Goal: Task Accomplishment & Management: Manage account settings

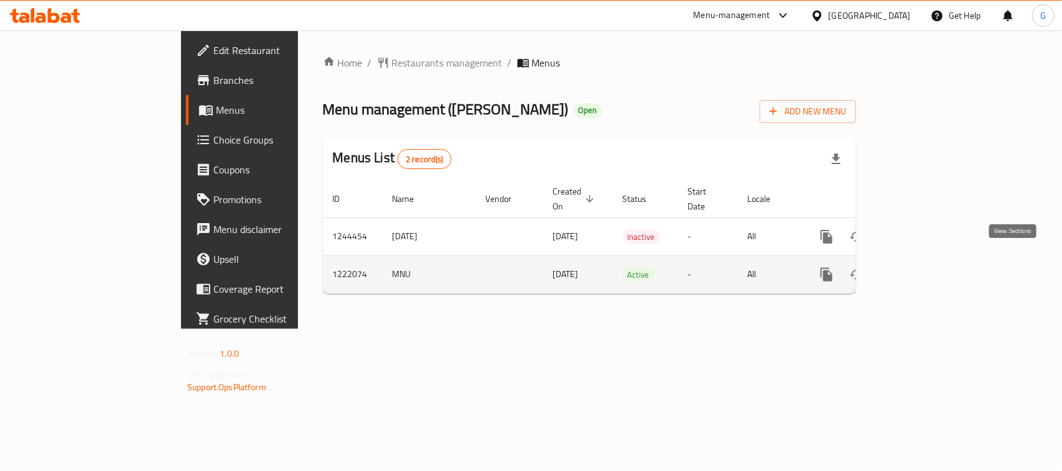
click at [922, 269] on icon "enhanced table" at bounding box center [915, 274] width 11 height 11
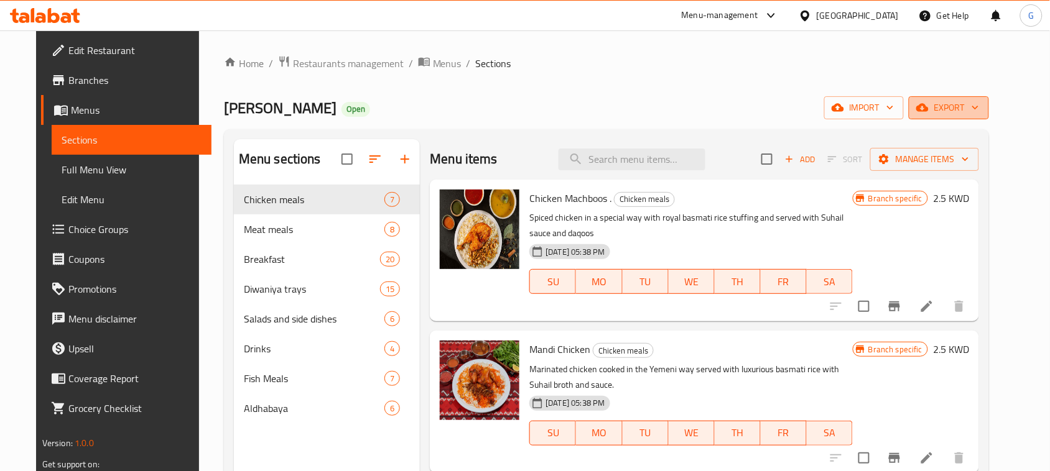
click at [972, 106] on span "export" at bounding box center [949, 108] width 60 height 16
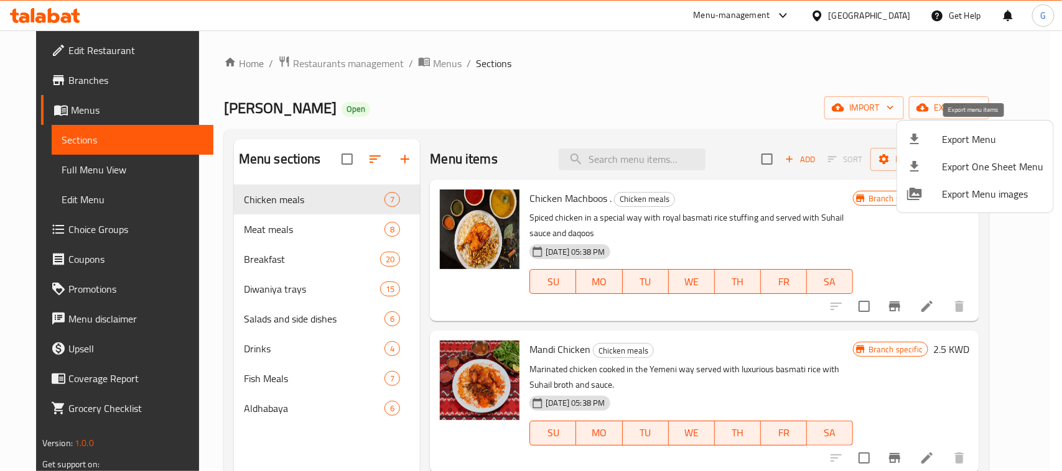
click at [962, 141] on span "Export Menu" at bounding box center [992, 139] width 101 height 15
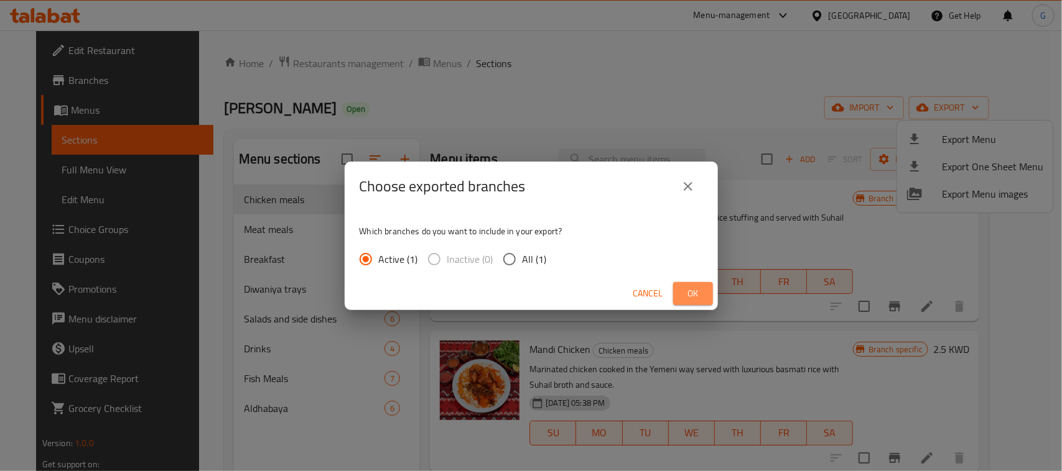
click at [703, 295] on button "Ok" at bounding box center [693, 293] width 40 height 23
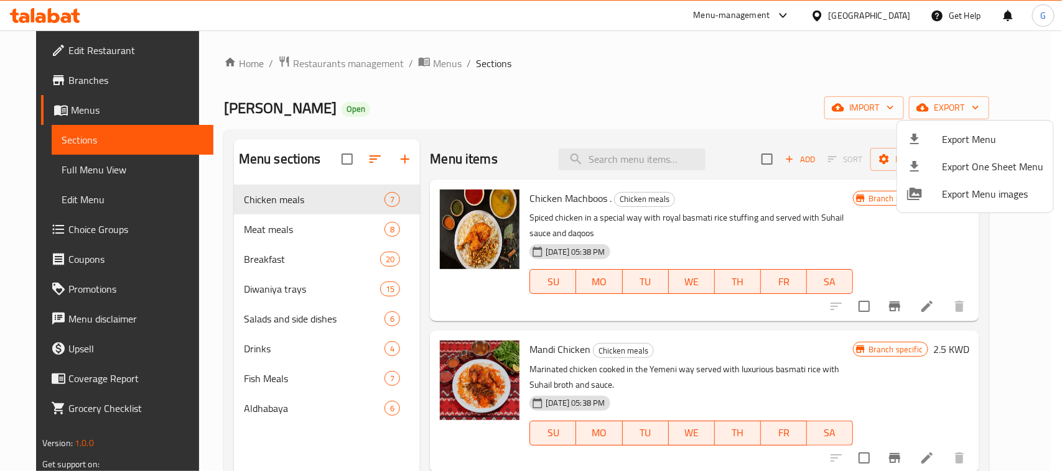
click at [621, 89] on div at bounding box center [531, 235] width 1062 height 471
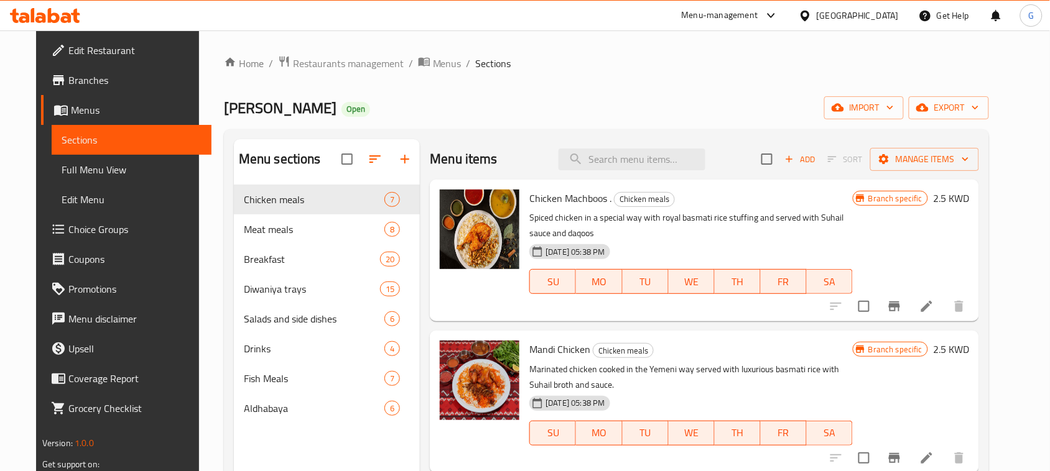
drag, startPoint x: 1009, startPoint y: 47, endPoint x: 965, endPoint y: 30, distance: 47.5
click at [1009, 47] on div "Home / Restaurants management / Menus / Sections [PERSON_NAME] Open import expo…" at bounding box center [606, 337] width 815 height 615
click at [969, 109] on span "export" at bounding box center [949, 108] width 60 height 16
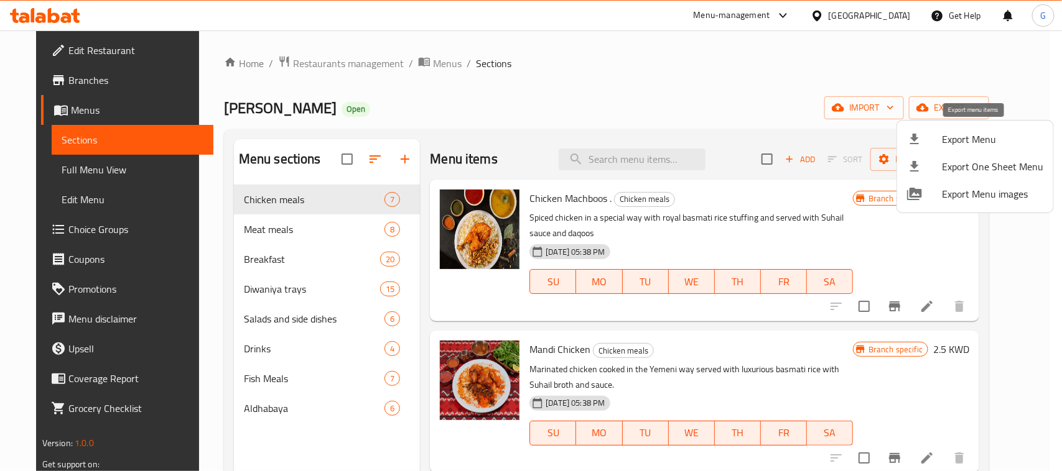
click at [974, 144] on span "Export Menu" at bounding box center [992, 139] width 101 height 15
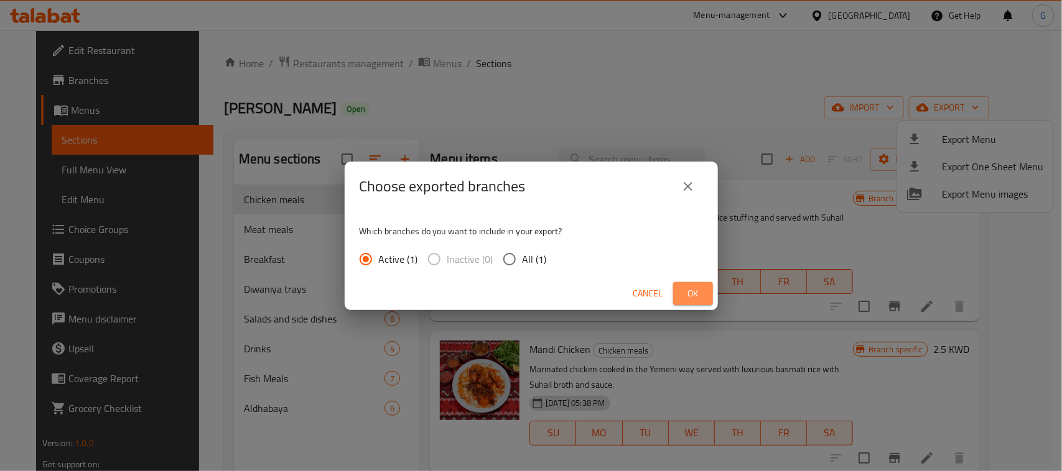
click at [682, 297] on button "Ok" at bounding box center [693, 293] width 40 height 23
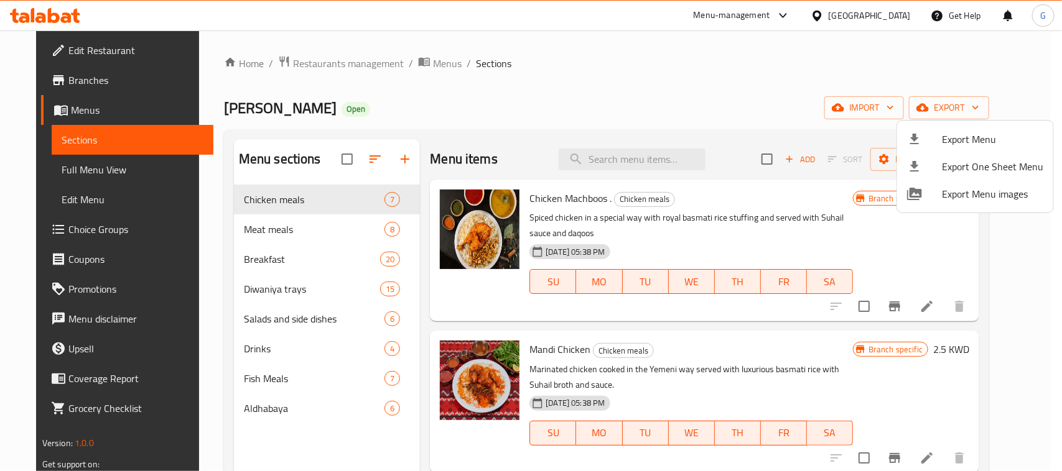
click at [825, 100] on div at bounding box center [531, 235] width 1062 height 471
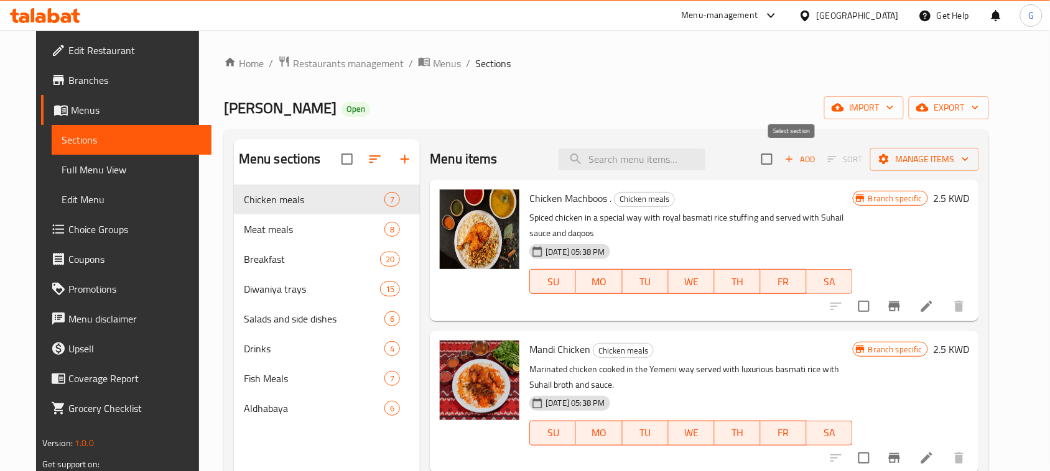
click at [780, 162] on input "checkbox" at bounding box center [767, 159] width 26 height 26
checkbox input "true"
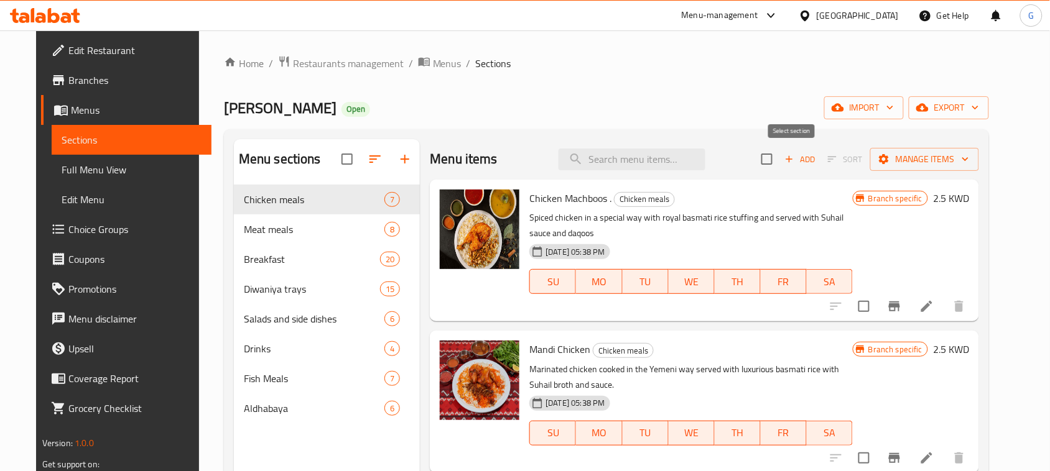
checkbox input "true"
click at [969, 159] on span "Manage items" at bounding box center [924, 160] width 89 height 16
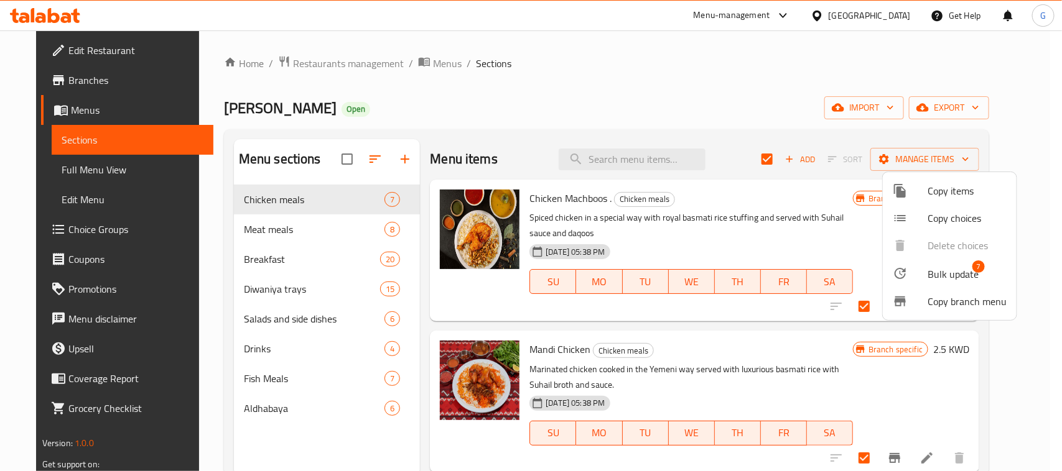
click at [960, 277] on span "Bulk update" at bounding box center [952, 274] width 51 height 15
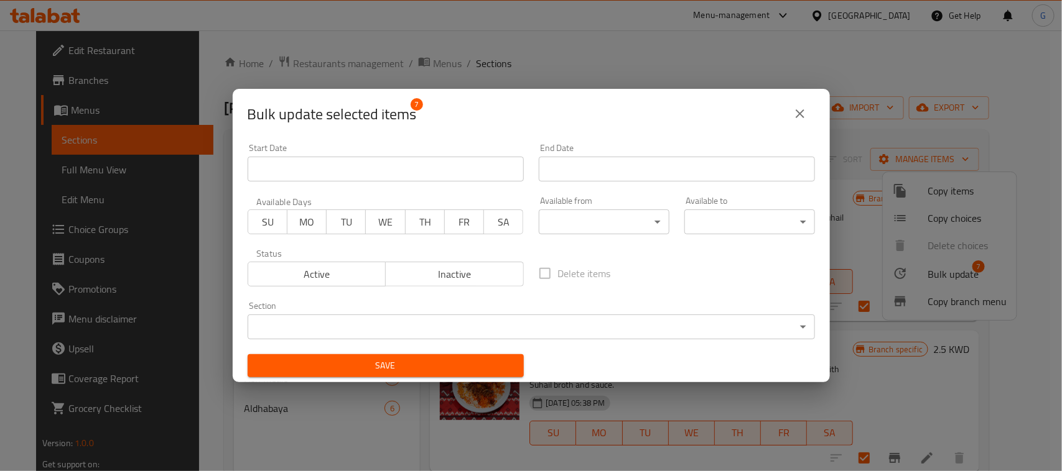
click at [594, 227] on body "​ Menu-management [GEOGRAPHIC_DATA] Get Help G Edit Restaurant Branches Menus S…" at bounding box center [531, 250] width 1062 height 441
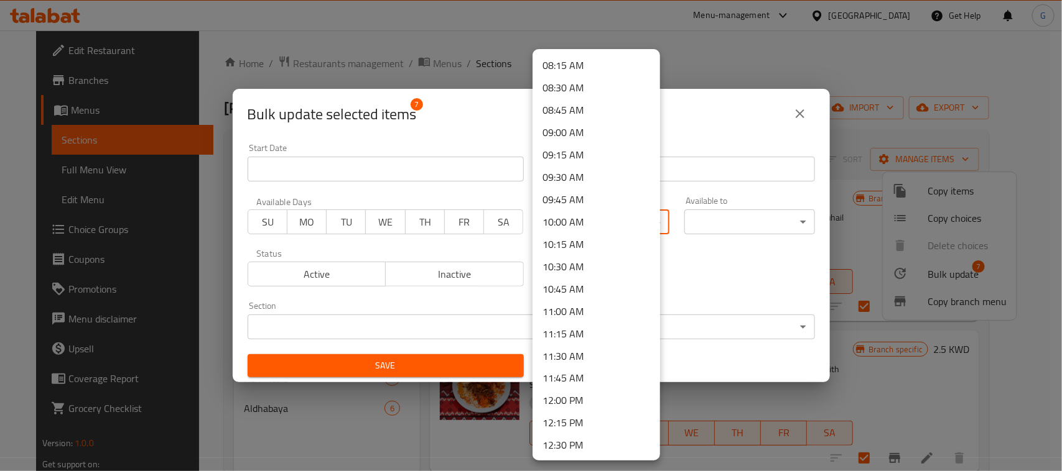
scroll to position [777, 0]
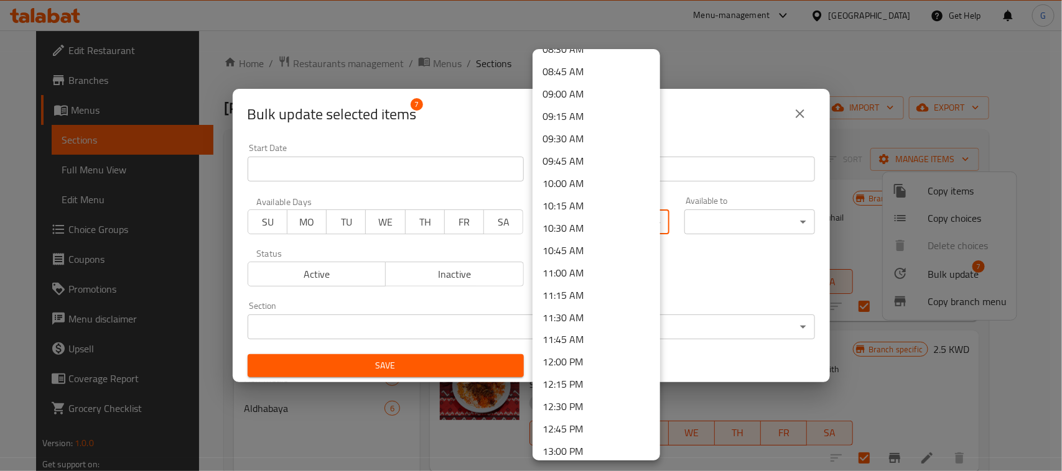
click at [577, 275] on li "11:00 AM" at bounding box center [595, 273] width 127 height 22
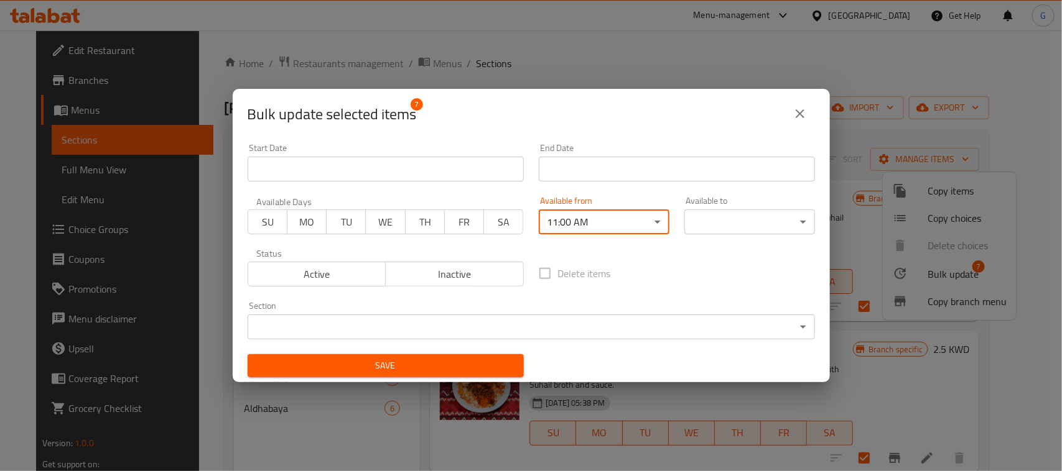
click at [688, 227] on body "​ Menu-management [GEOGRAPHIC_DATA] Get Help G Edit Restaurant Branches Menus S…" at bounding box center [531, 250] width 1062 height 441
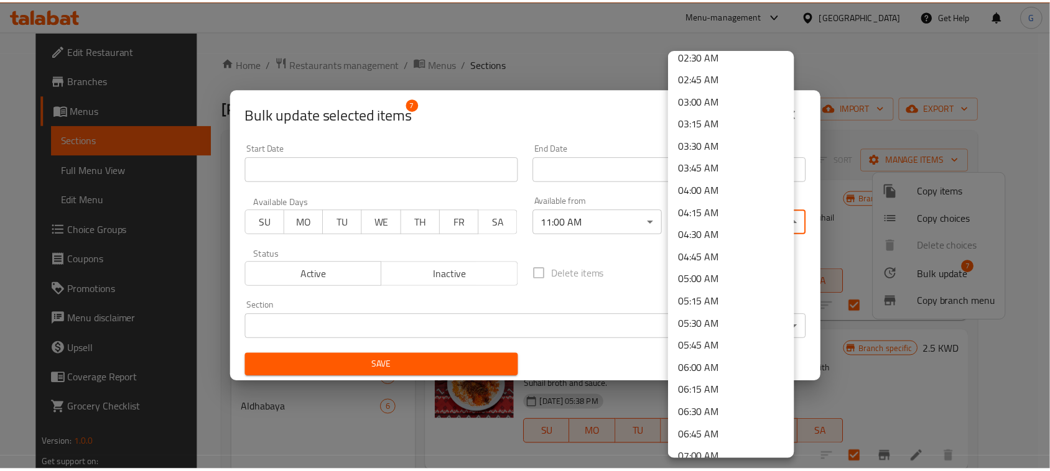
scroll to position [311, 0]
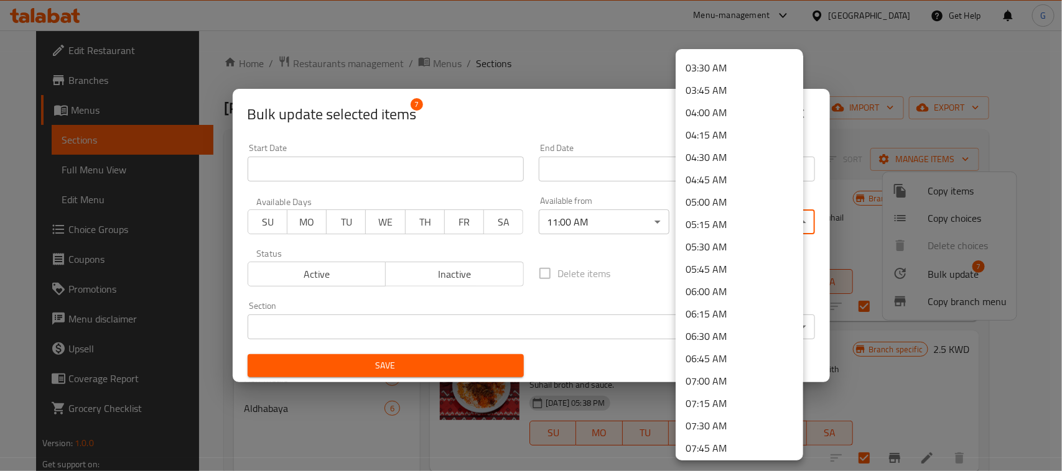
click at [726, 377] on li "07:00 AM" at bounding box center [738, 381] width 127 height 22
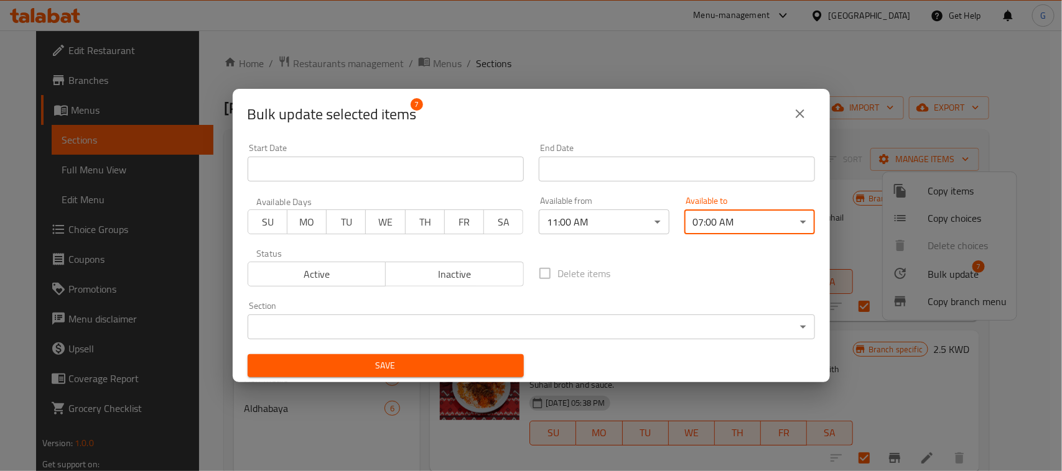
click at [437, 368] on span "Save" at bounding box center [385, 366] width 256 height 16
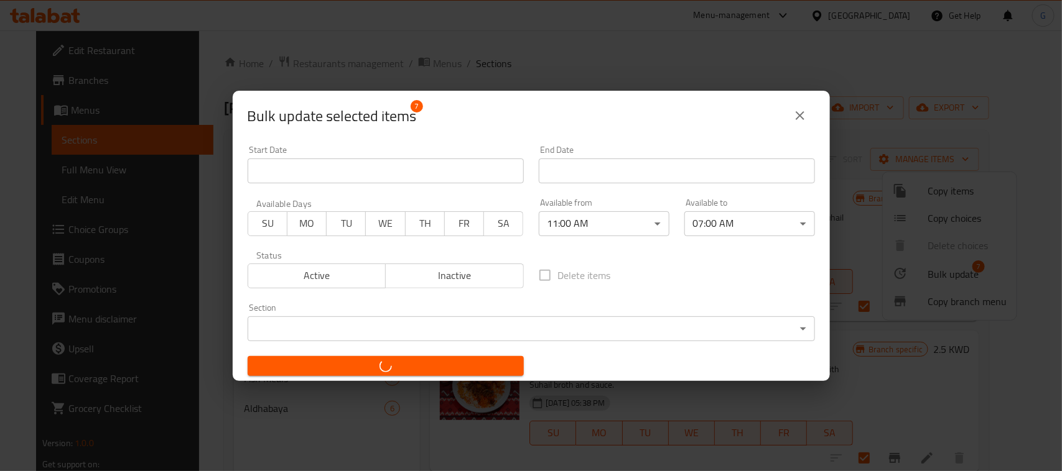
checkbox input "false"
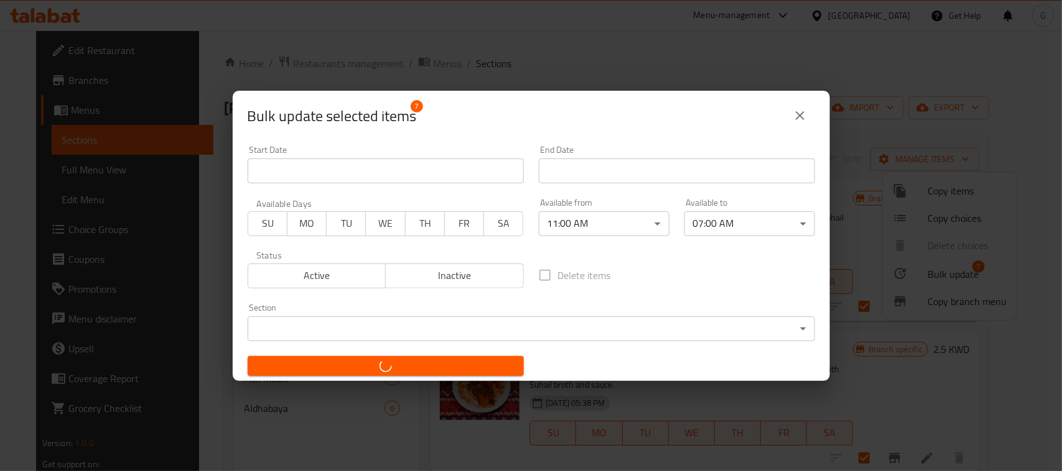
checkbox input "false"
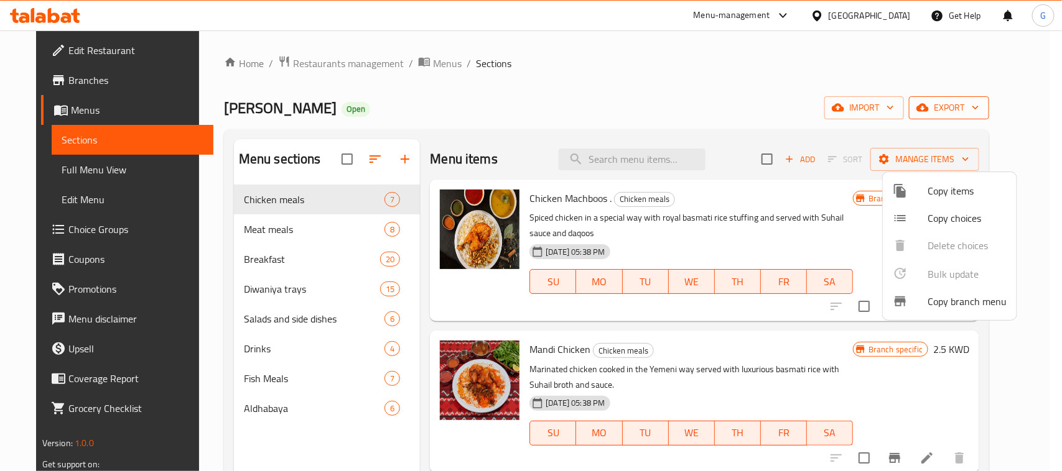
drag, startPoint x: 1001, startPoint y: 67, endPoint x: 981, endPoint y: 101, distance: 40.4
click at [1000, 67] on div at bounding box center [531, 235] width 1062 height 471
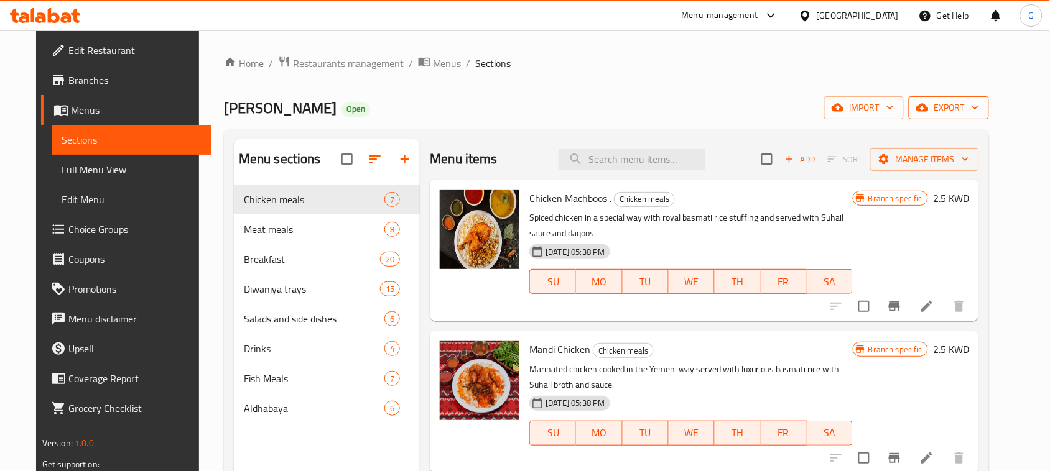
click at [978, 107] on span "export" at bounding box center [949, 108] width 60 height 16
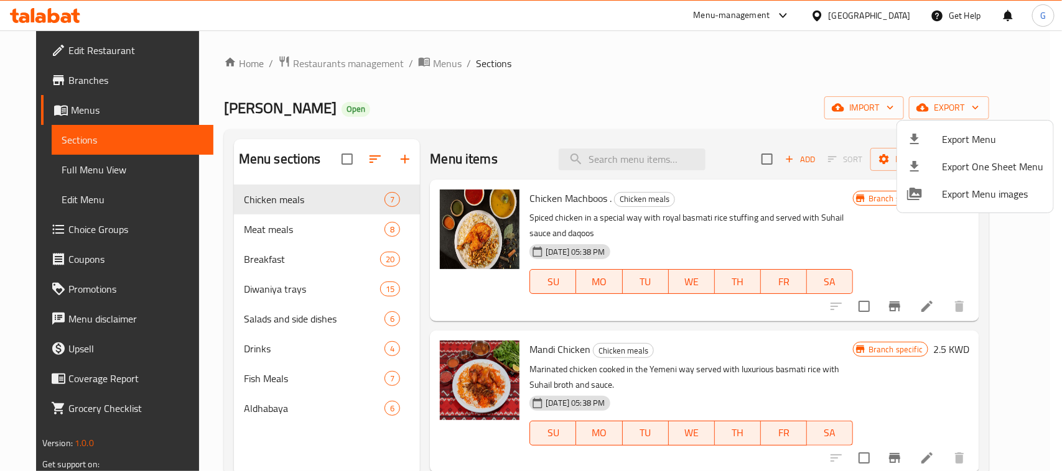
click at [968, 137] on span "Export Menu" at bounding box center [992, 139] width 101 height 15
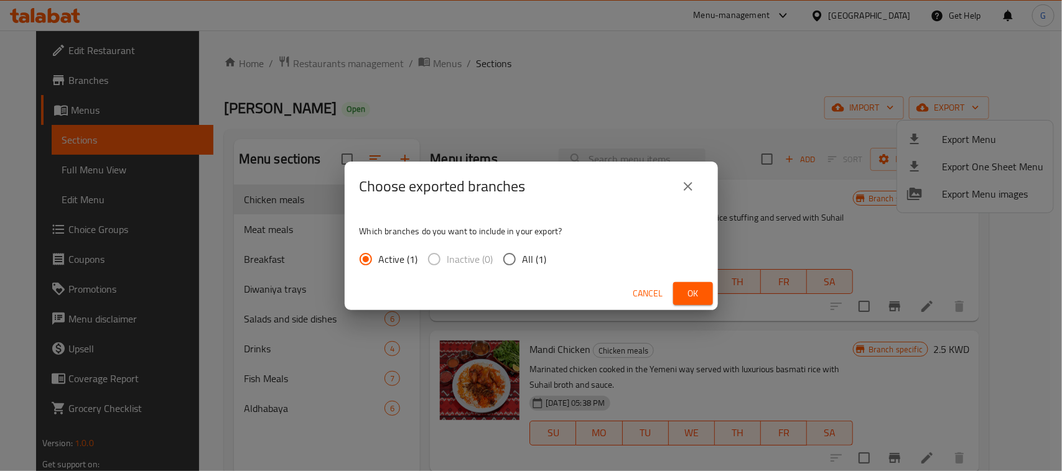
click at [684, 299] on span "Ok" at bounding box center [693, 294] width 20 height 16
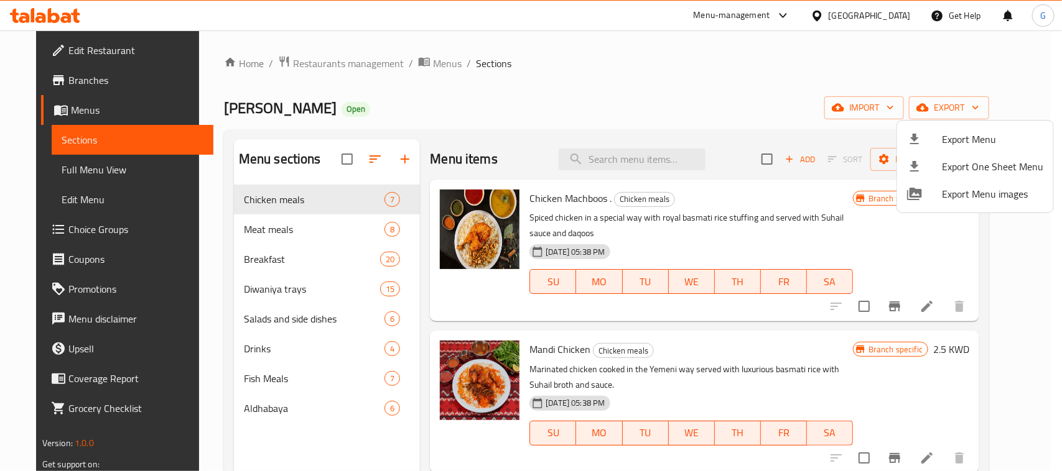
click at [1006, 47] on div at bounding box center [531, 235] width 1062 height 471
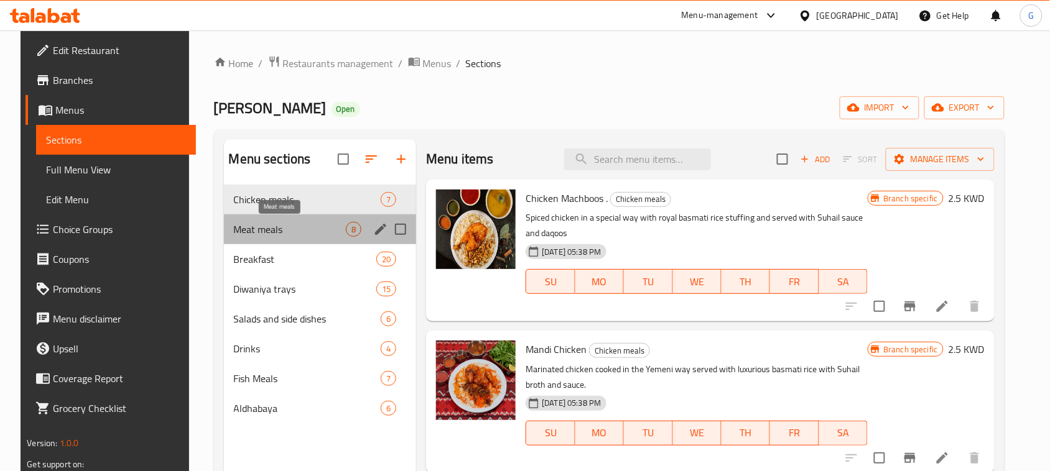
click at [318, 233] on span "Meat meals" at bounding box center [290, 229] width 113 height 15
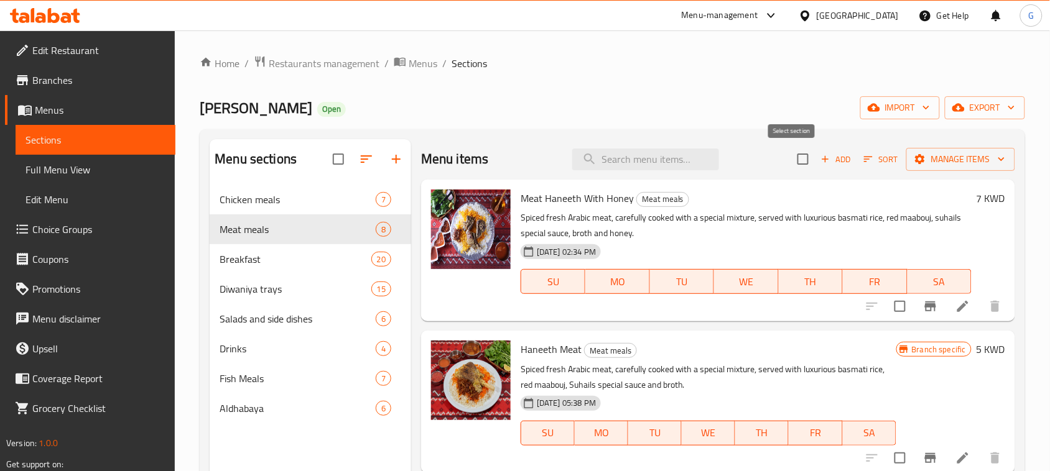
drag, startPoint x: 796, startPoint y: 159, endPoint x: 780, endPoint y: 167, distance: 17.5
click at [795, 159] on input "checkbox" at bounding box center [803, 159] width 26 height 26
checkbox input "true"
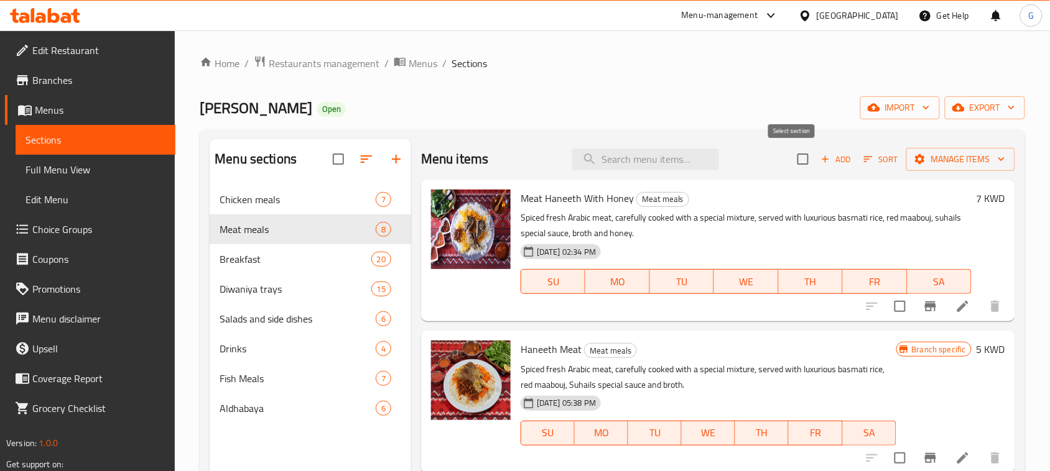
checkbox input "true"
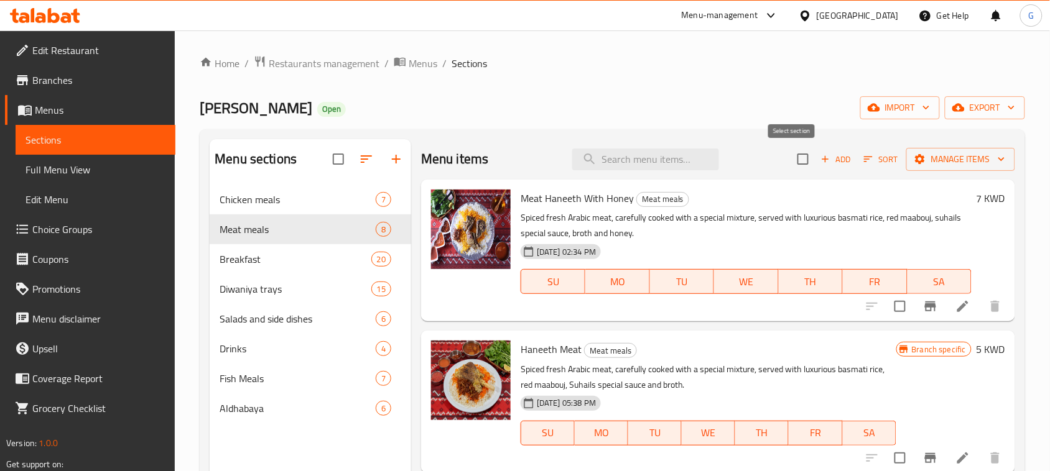
checkbox input "true"
click at [949, 159] on span "Manage items" at bounding box center [960, 160] width 89 height 16
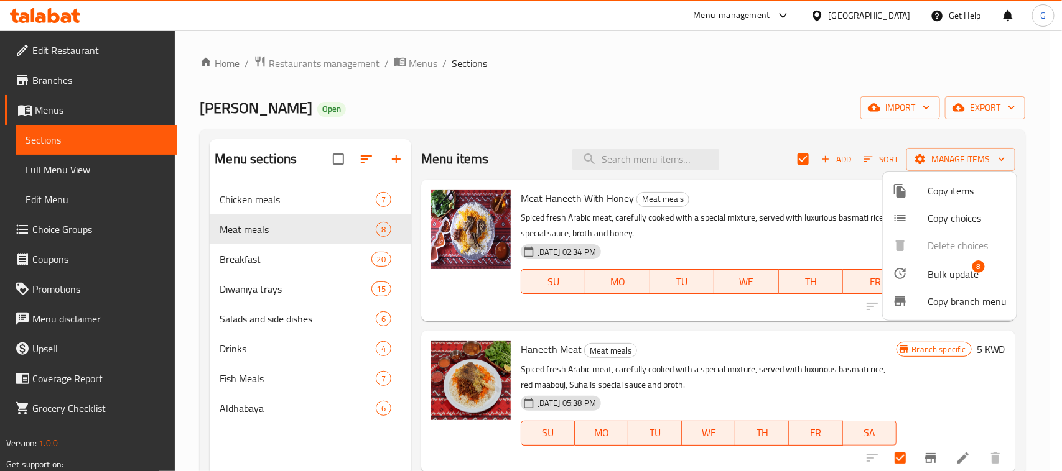
click at [953, 279] on span "Bulk update" at bounding box center [952, 274] width 51 height 15
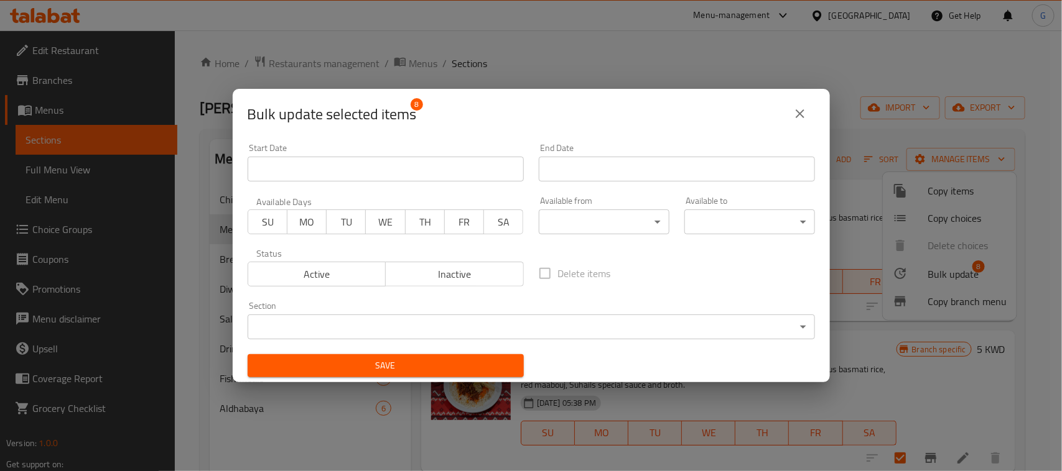
click at [576, 231] on body "​ Menu-management [GEOGRAPHIC_DATA] Get Help G Edit Restaurant Branches Menus S…" at bounding box center [531, 250] width 1062 height 441
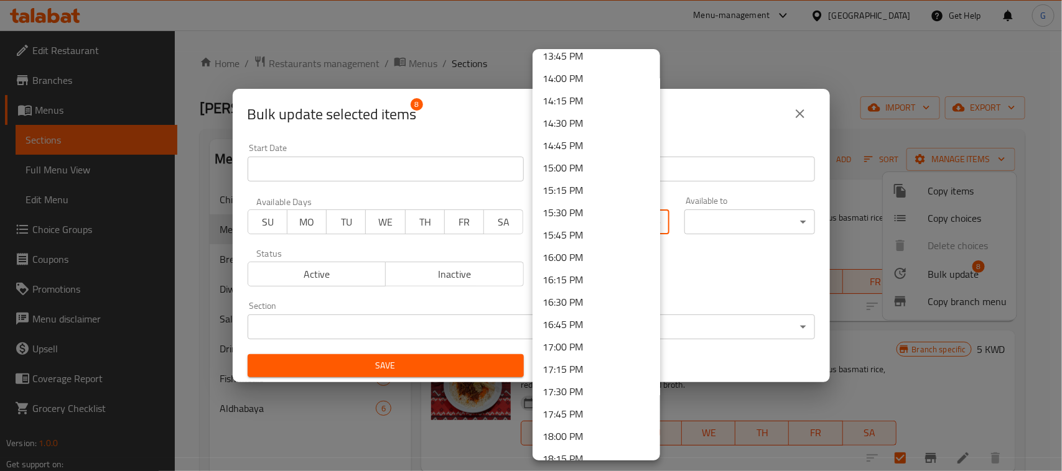
scroll to position [1244, 0]
click at [705, 278] on div at bounding box center [531, 235] width 1062 height 471
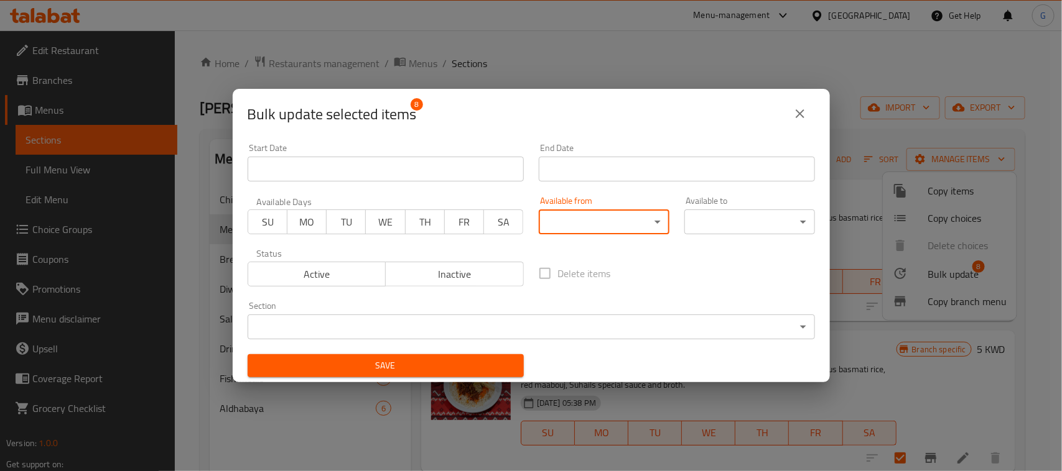
click at [621, 224] on body "​ Menu-management [GEOGRAPHIC_DATA] Get Help G Edit Restaurant Branches Menus S…" at bounding box center [531, 250] width 1062 height 441
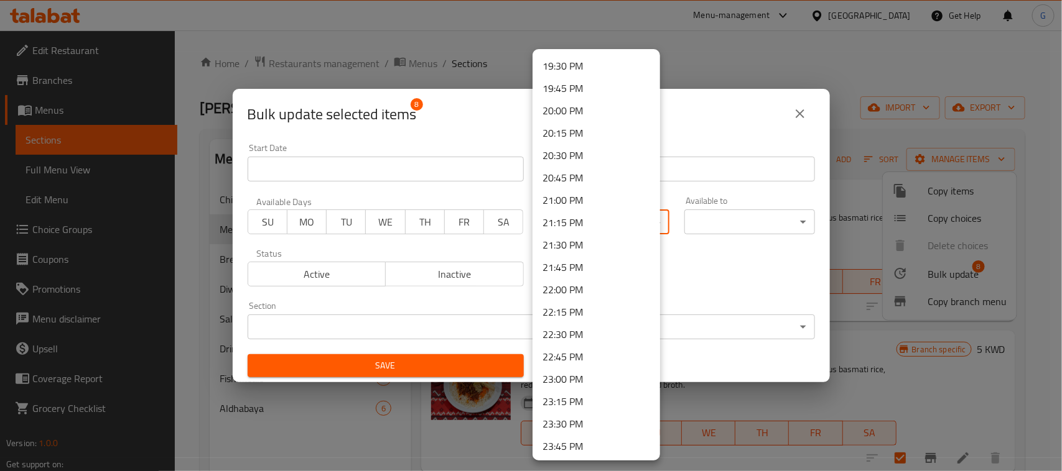
scroll to position [1768, 0]
click at [728, 297] on div at bounding box center [531, 235] width 1062 height 471
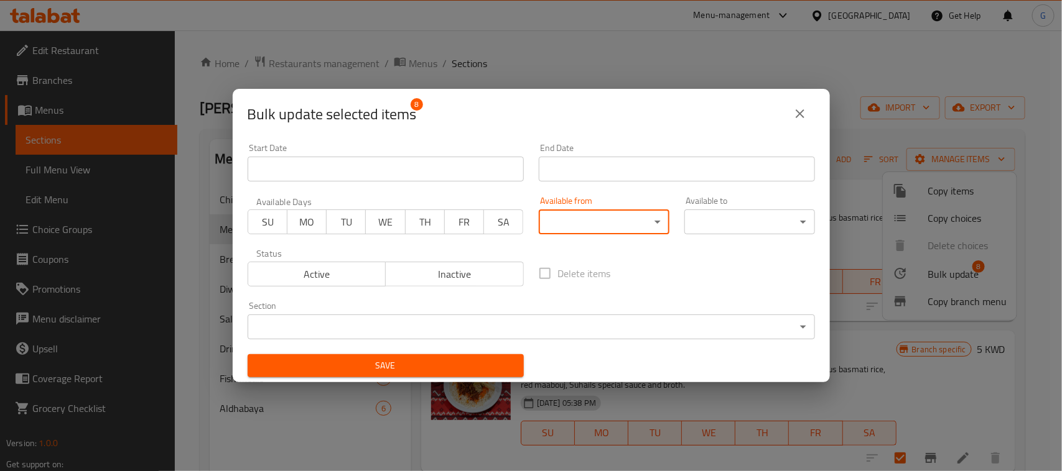
click at [590, 216] on body "​ Menu-management [GEOGRAPHIC_DATA] Get Help G Edit Restaurant Branches Menus S…" at bounding box center [531, 250] width 1062 height 441
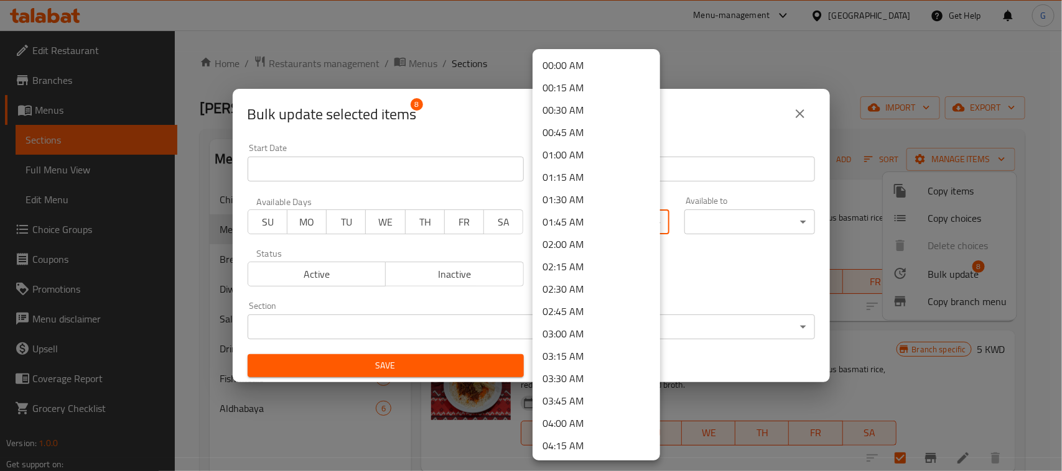
click at [711, 277] on div at bounding box center [531, 235] width 1062 height 471
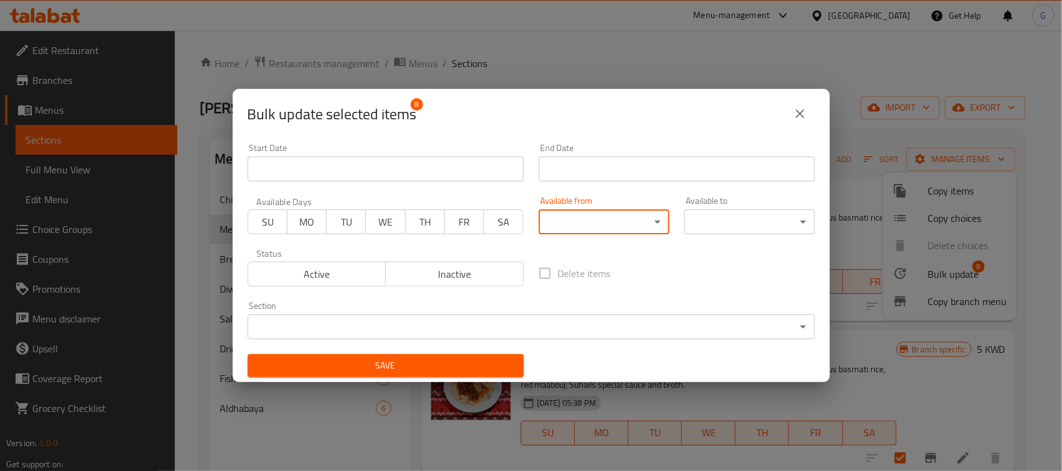
click at [624, 226] on body "​ Menu-management [GEOGRAPHIC_DATA] Get Help G Edit Restaurant Branches Menus S…" at bounding box center [531, 250] width 1062 height 441
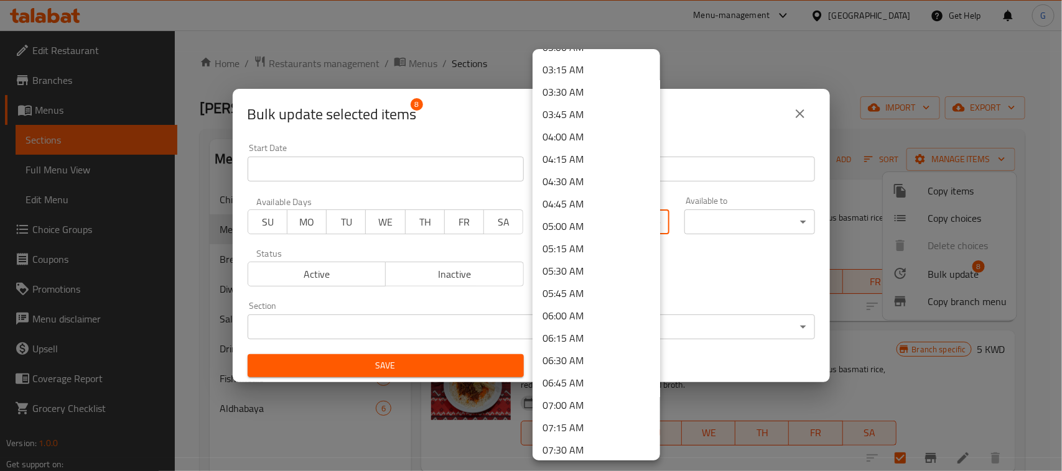
scroll to position [389, 0]
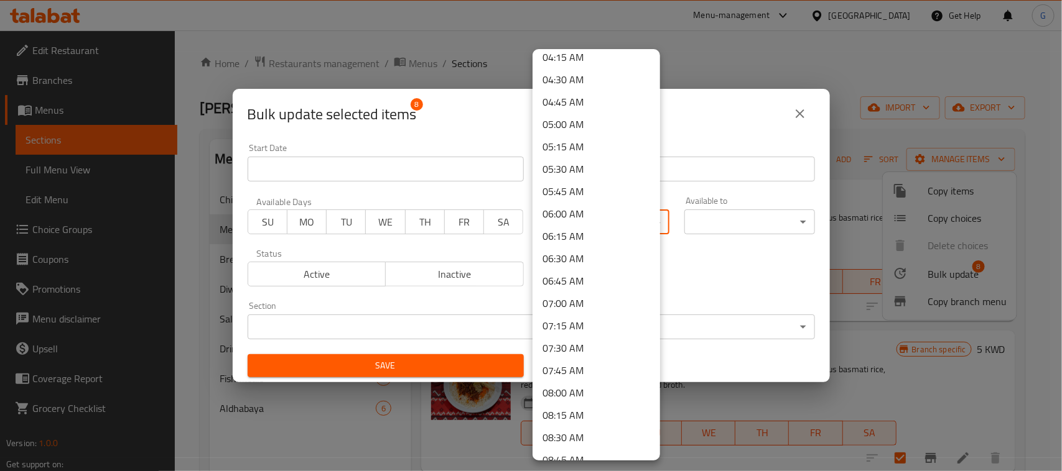
click at [710, 284] on div at bounding box center [531, 235] width 1062 height 471
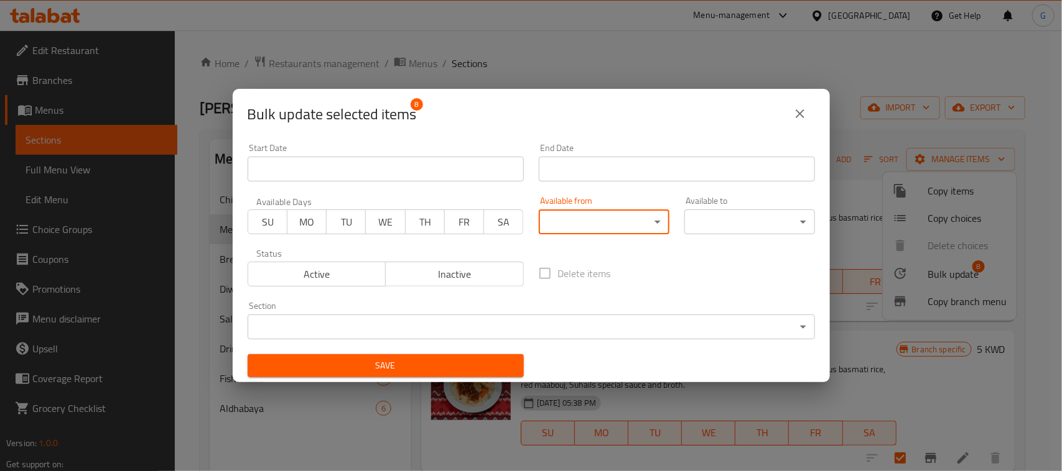
click at [621, 225] on body "​ Menu-management [GEOGRAPHIC_DATA] Get Help G Edit Restaurant Branches Menus S…" at bounding box center [531, 250] width 1062 height 441
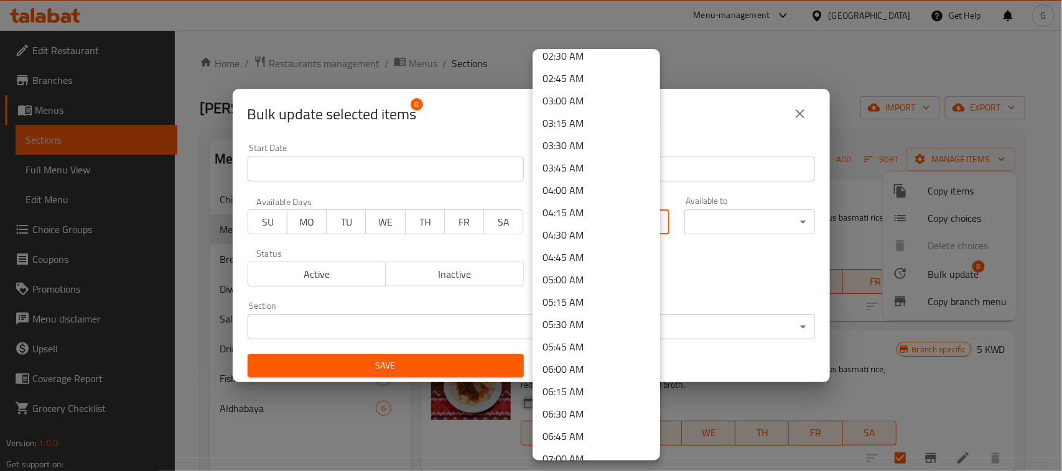
scroll to position [622, 0]
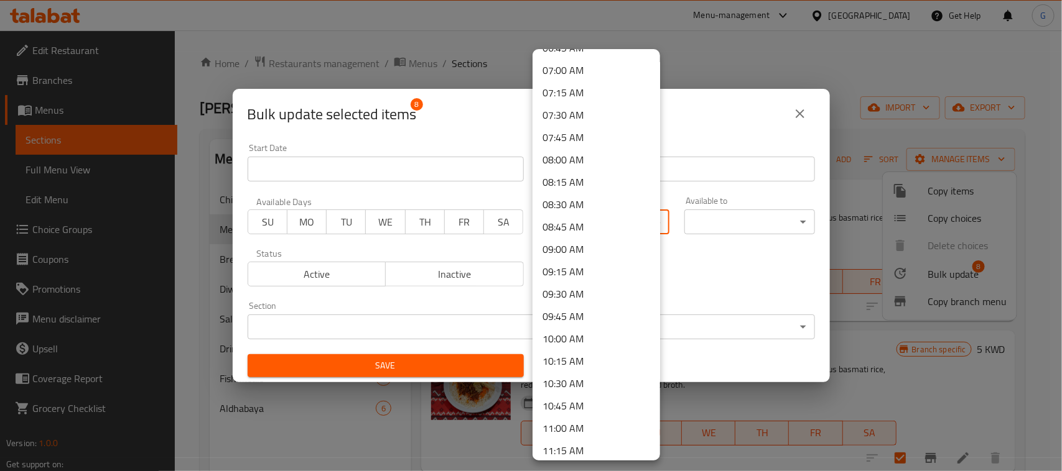
click at [764, 272] on div at bounding box center [531, 235] width 1062 height 471
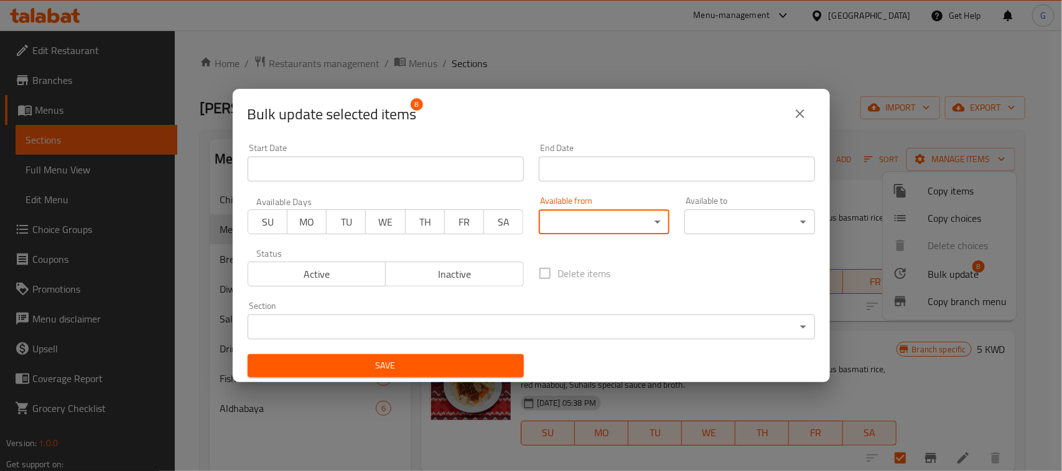
click at [628, 227] on body "​ Menu-management [GEOGRAPHIC_DATA] Get Help G Edit Restaurant Branches Menus S…" at bounding box center [531, 250] width 1062 height 441
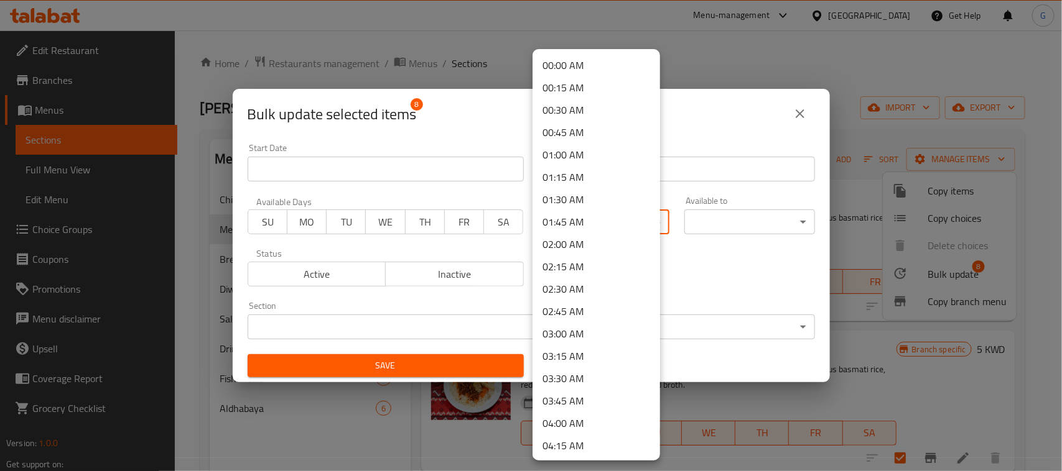
drag, startPoint x: 734, startPoint y: 266, endPoint x: 670, endPoint y: 254, distance: 64.5
click at [734, 266] on div at bounding box center [531, 235] width 1062 height 471
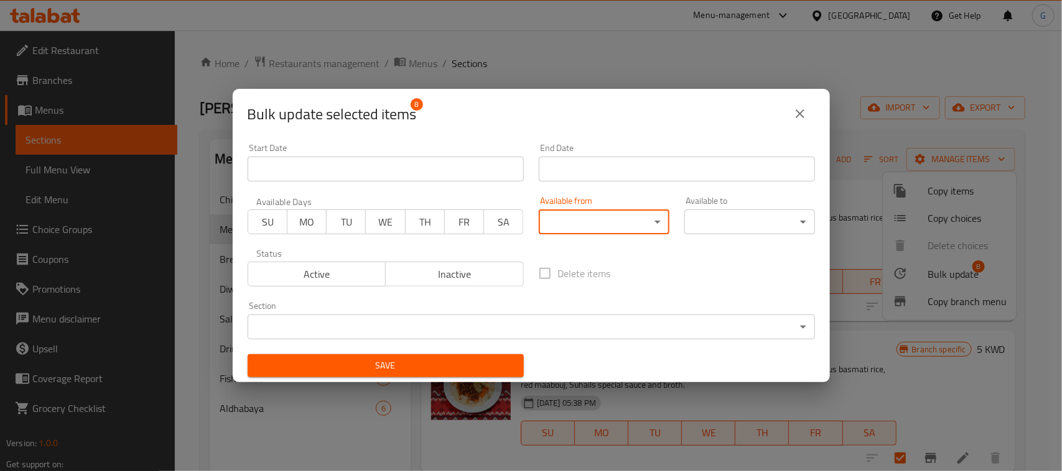
click at [611, 231] on body "​ Menu-management [GEOGRAPHIC_DATA] Get Help G Edit Restaurant Branches Menus S…" at bounding box center [531, 250] width 1062 height 441
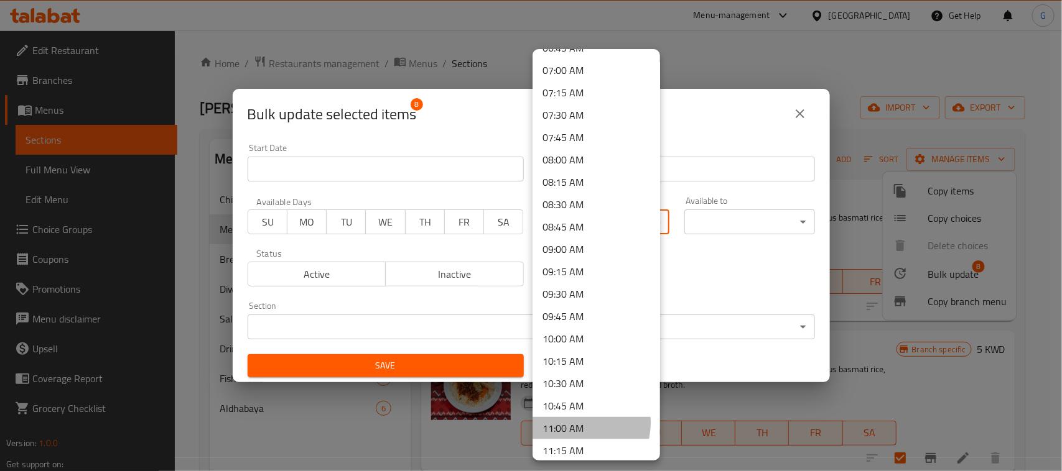
click at [578, 423] on li "11:00 AM" at bounding box center [595, 428] width 127 height 22
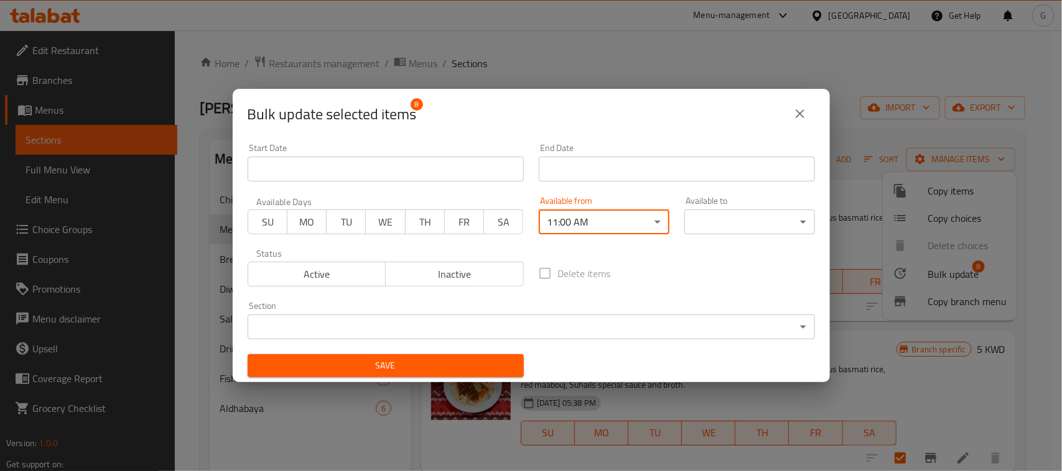
click at [706, 216] on body "​ Menu-management [GEOGRAPHIC_DATA] Get Help G Edit Restaurant Branches Menus S…" at bounding box center [531, 250] width 1062 height 441
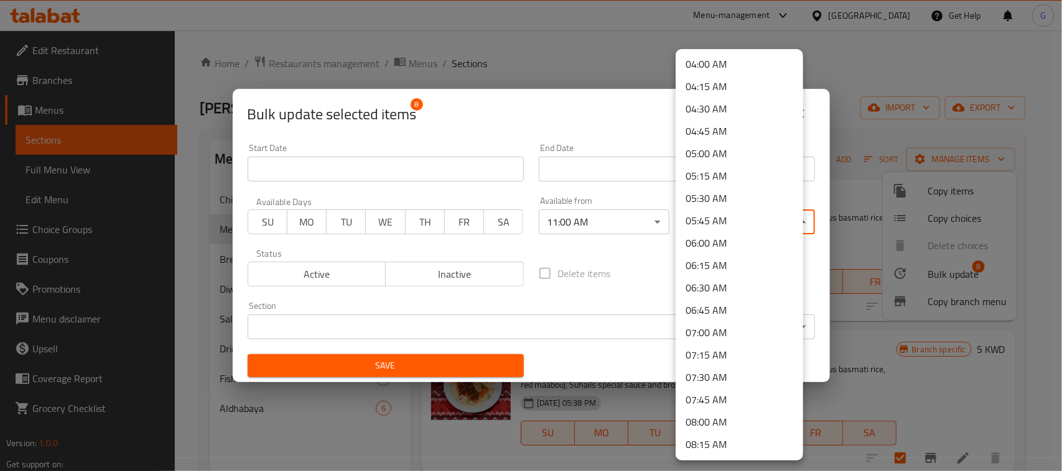
scroll to position [389, 0]
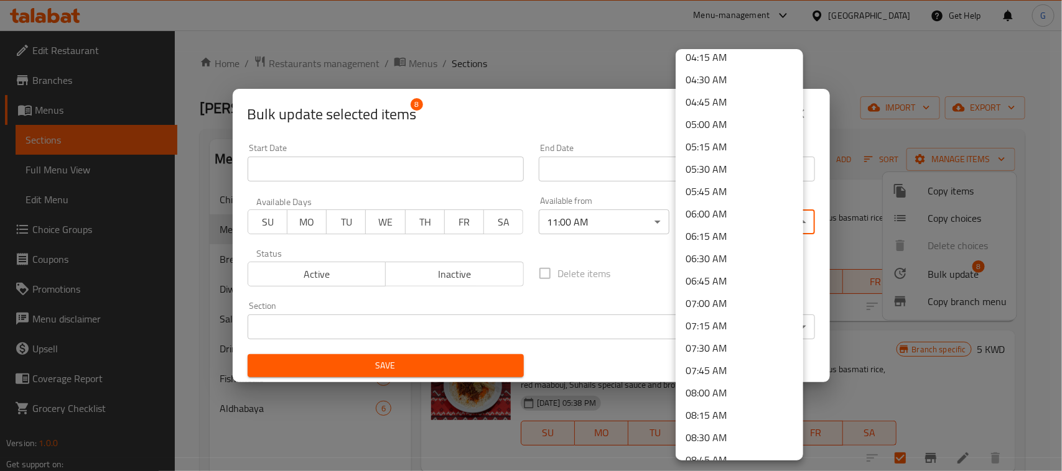
click at [720, 297] on li "07:00 AM" at bounding box center [738, 303] width 127 height 22
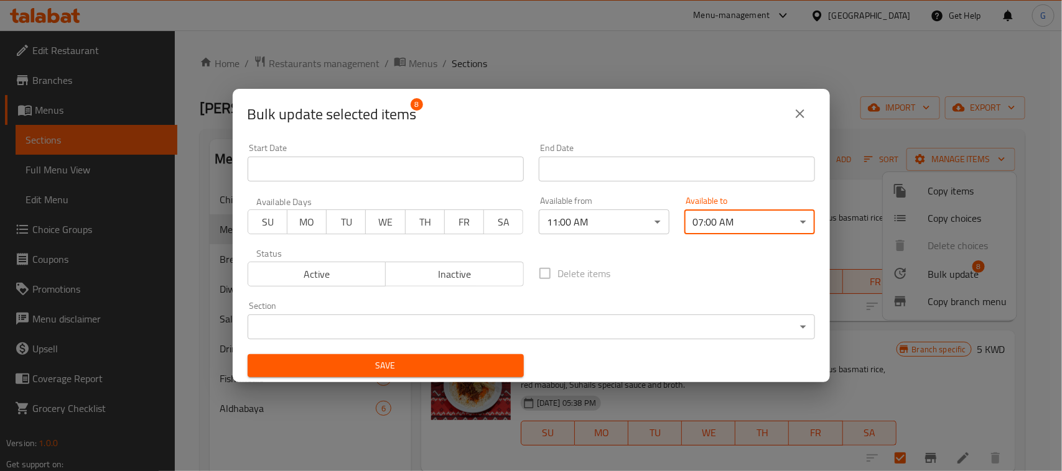
click at [660, 266] on div "Delete items" at bounding box center [676, 273] width 291 height 41
click at [452, 368] on span "Save" at bounding box center [385, 366] width 256 height 16
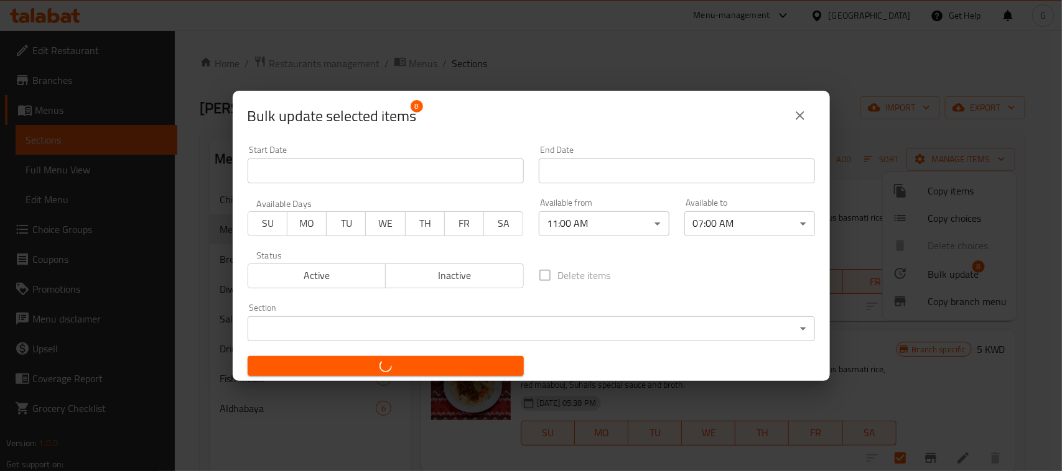
checkbox input "false"
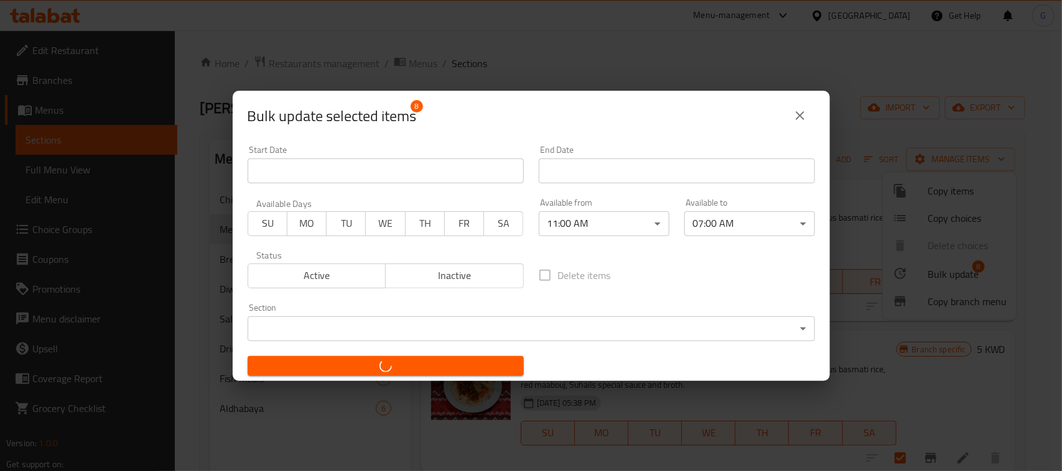
checkbox input "false"
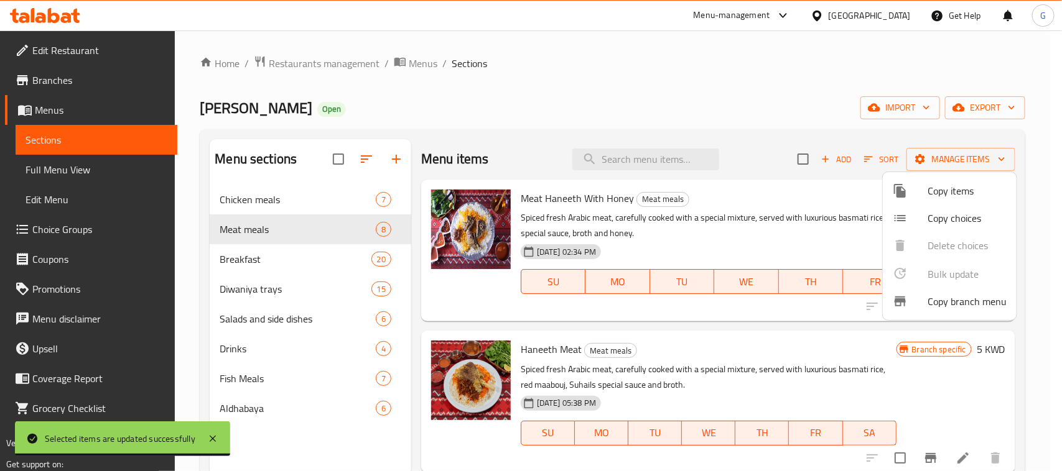
click at [297, 290] on div at bounding box center [531, 235] width 1062 height 471
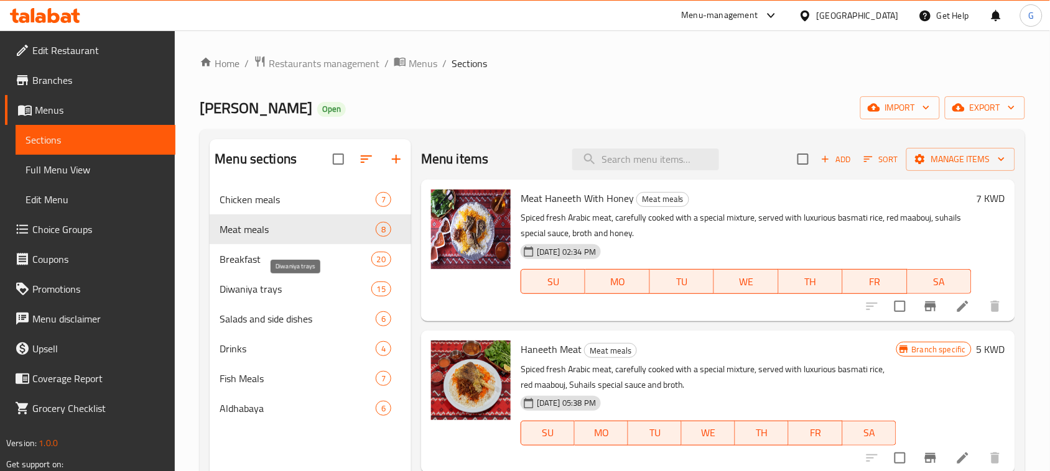
click at [322, 289] on span "Diwaniya trays" at bounding box center [295, 289] width 151 height 15
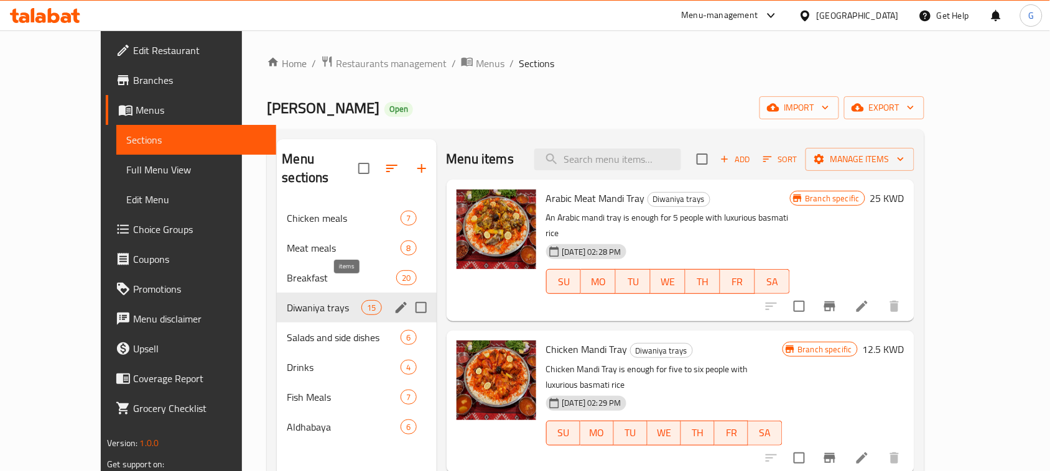
click at [362, 302] on span "15" at bounding box center [371, 308] width 19 height 12
click at [307, 300] on span "Diwaniya trays" at bounding box center [324, 307] width 75 height 15
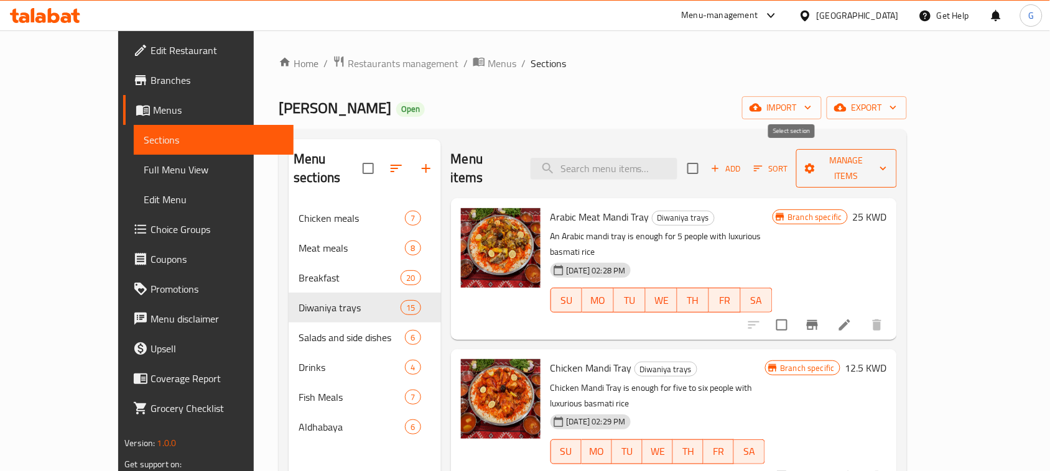
click at [706, 160] on input "checkbox" at bounding box center [693, 168] width 26 height 26
checkbox input "true"
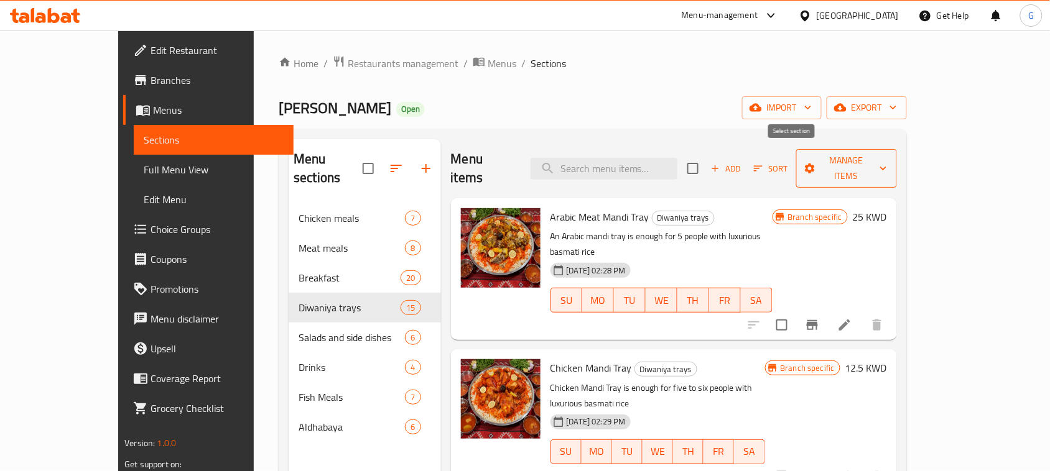
checkbox input "true"
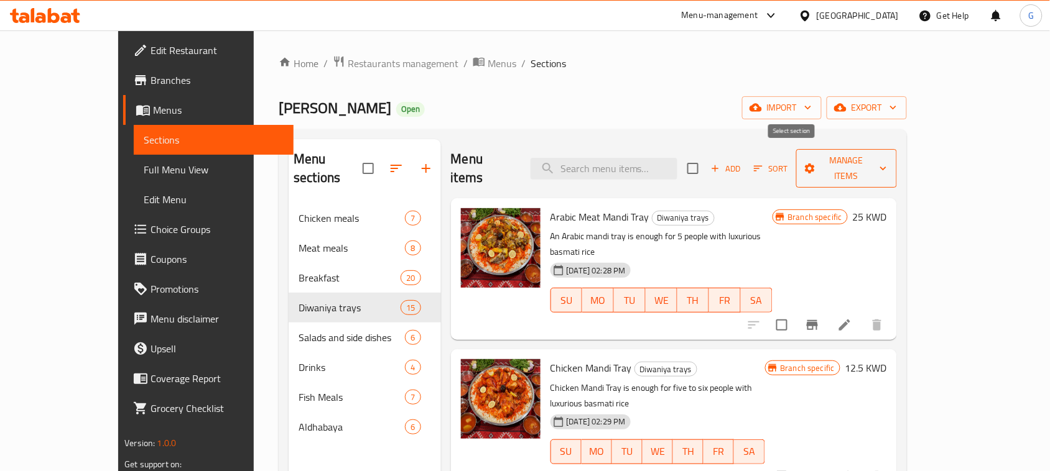
checkbox input "true"
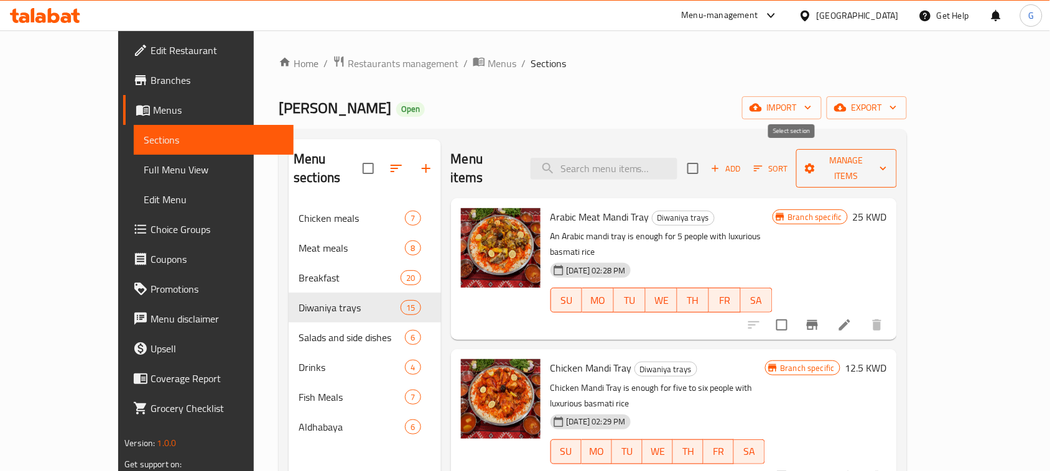
checkbox input "true"
click at [887, 164] on span "Manage items" at bounding box center [846, 168] width 81 height 31
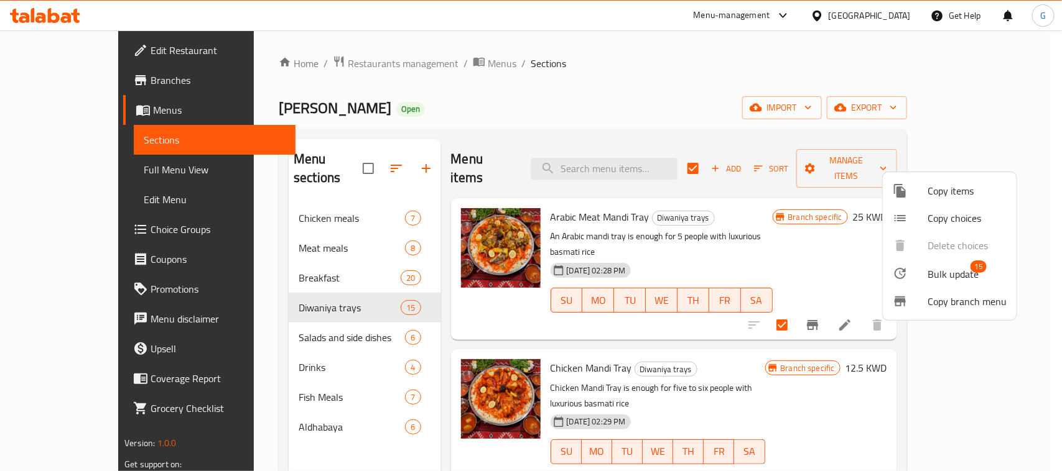
click at [940, 272] on span "Bulk update" at bounding box center [952, 274] width 51 height 15
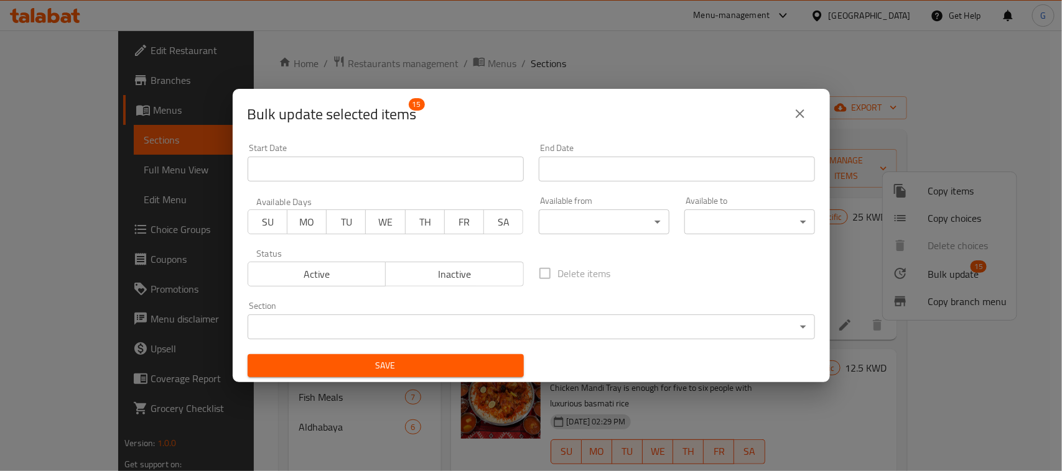
click at [564, 226] on body "​ Menu-management [GEOGRAPHIC_DATA] Get Help G Edit Restaurant Branches Menus S…" at bounding box center [531, 250] width 1062 height 441
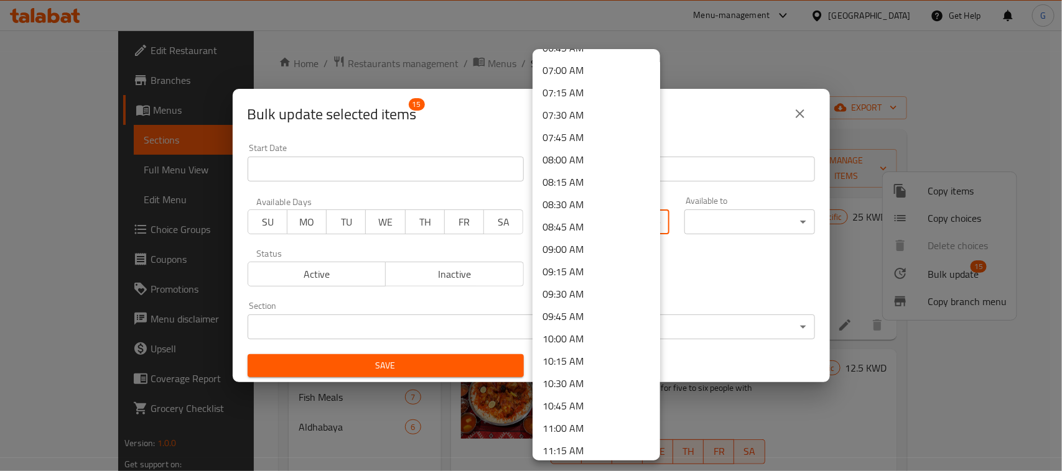
scroll to position [700, 0]
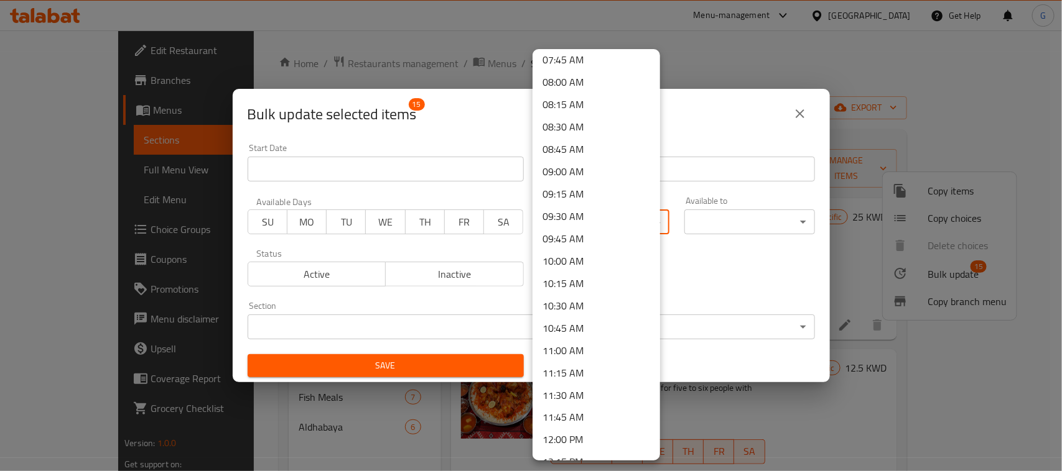
click at [573, 348] on li "11:00 AM" at bounding box center [595, 351] width 127 height 22
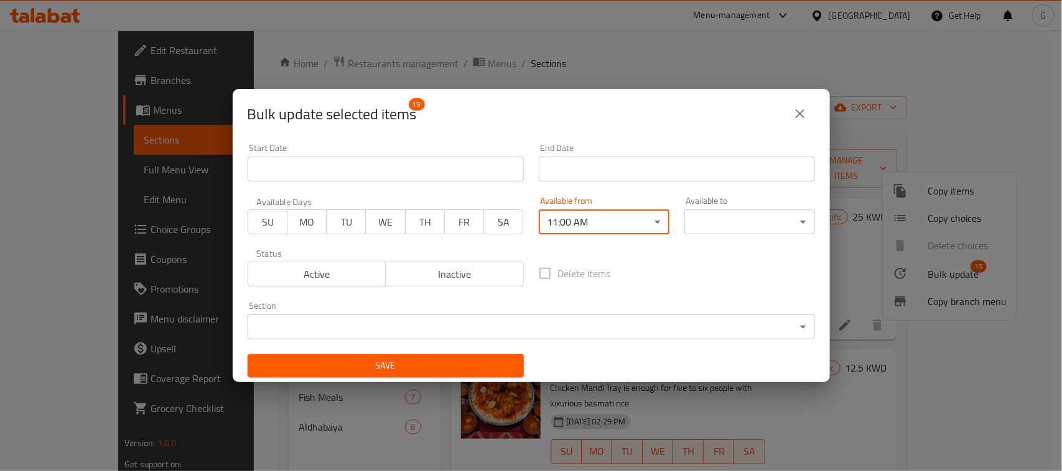
click at [714, 215] on body "​ Menu-management [GEOGRAPHIC_DATA] Get Help G Edit Restaurant Branches Menus S…" at bounding box center [531, 250] width 1062 height 441
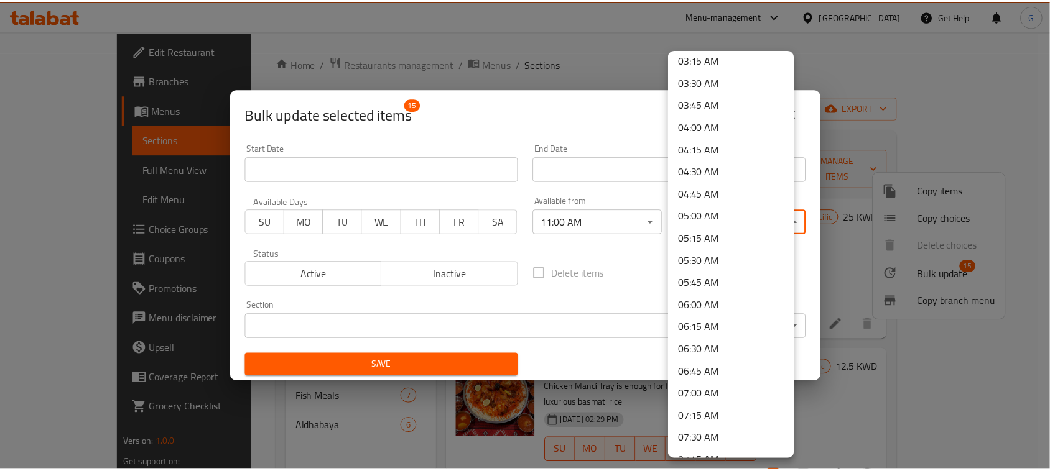
scroll to position [311, 0]
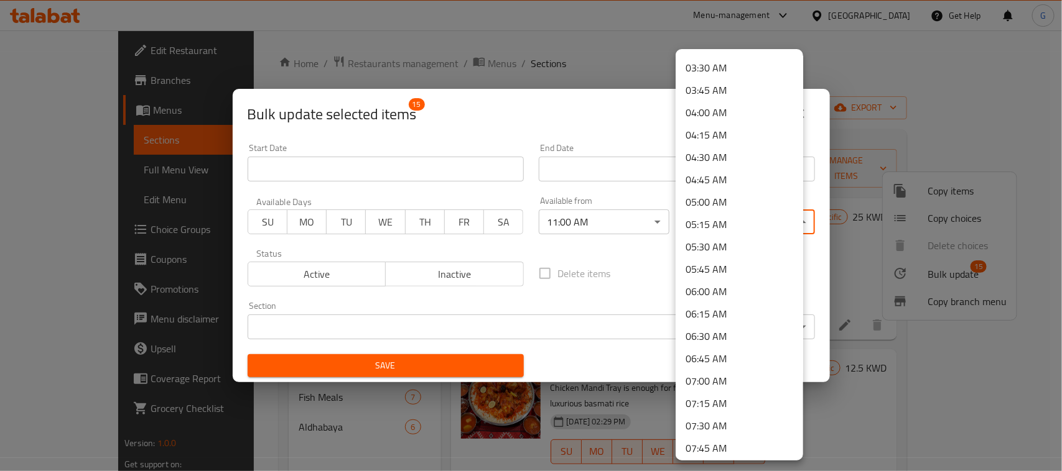
click at [720, 381] on li "07:00 AM" at bounding box center [738, 381] width 127 height 22
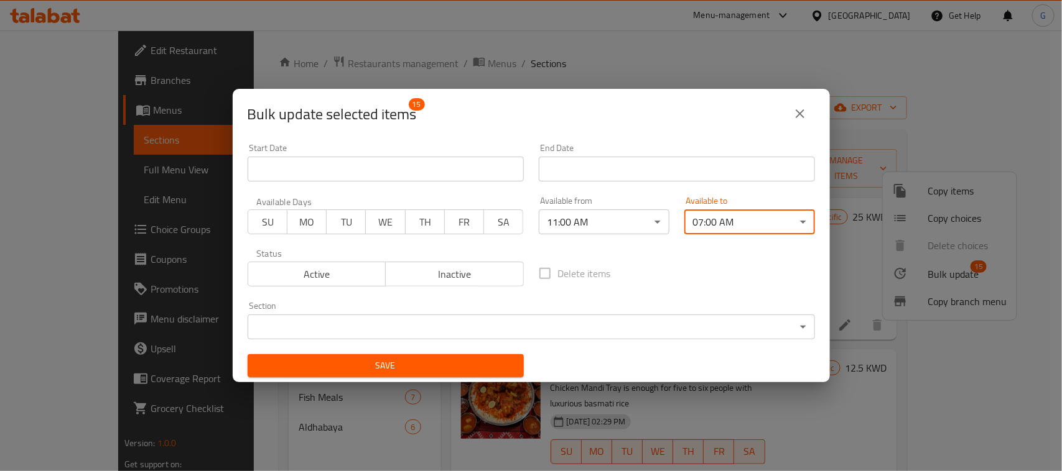
click at [412, 356] on button "Save" at bounding box center [386, 365] width 276 height 23
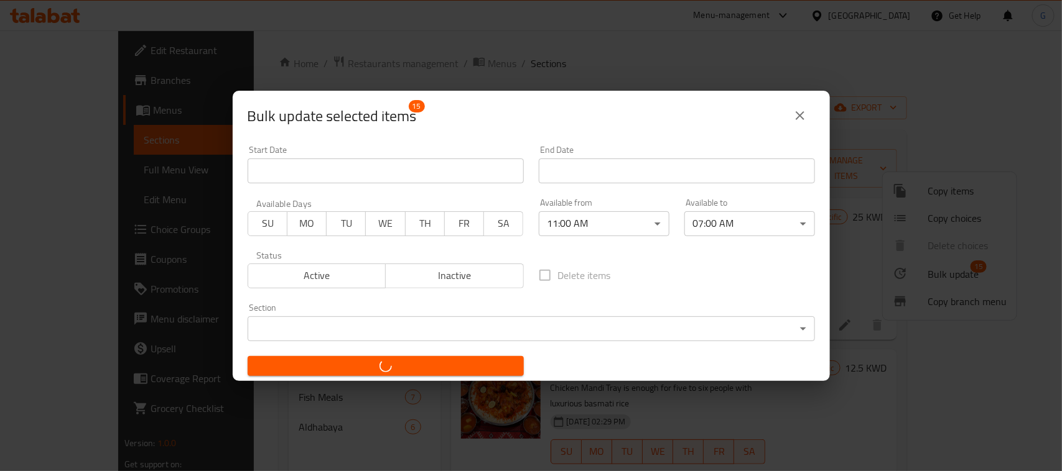
checkbox input "false"
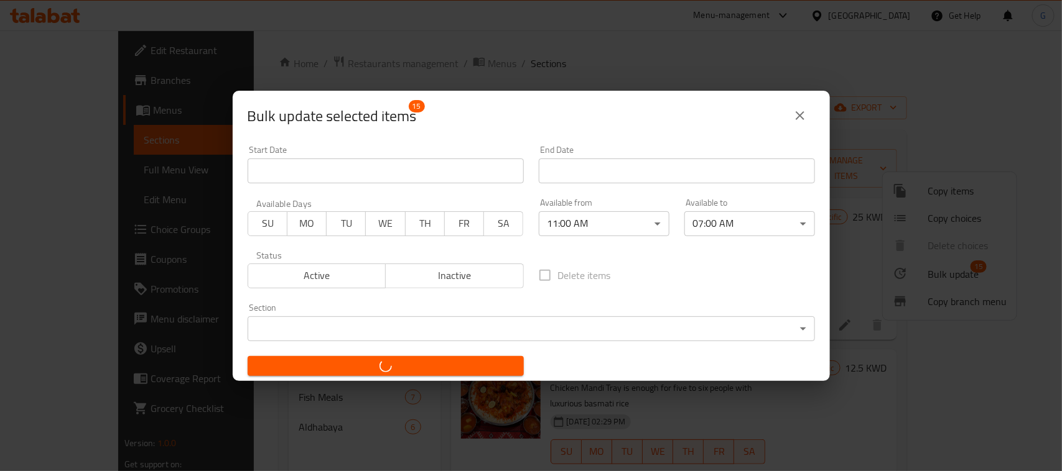
checkbox input "false"
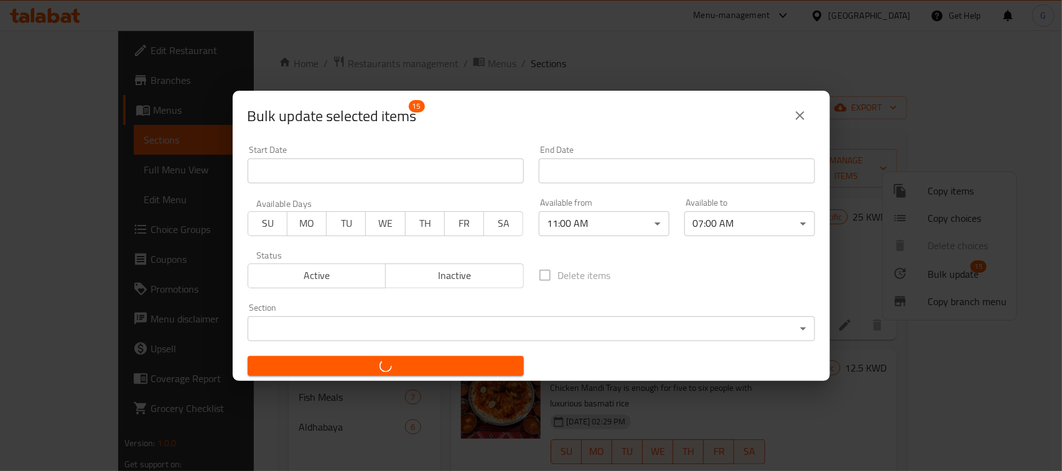
checkbox input "false"
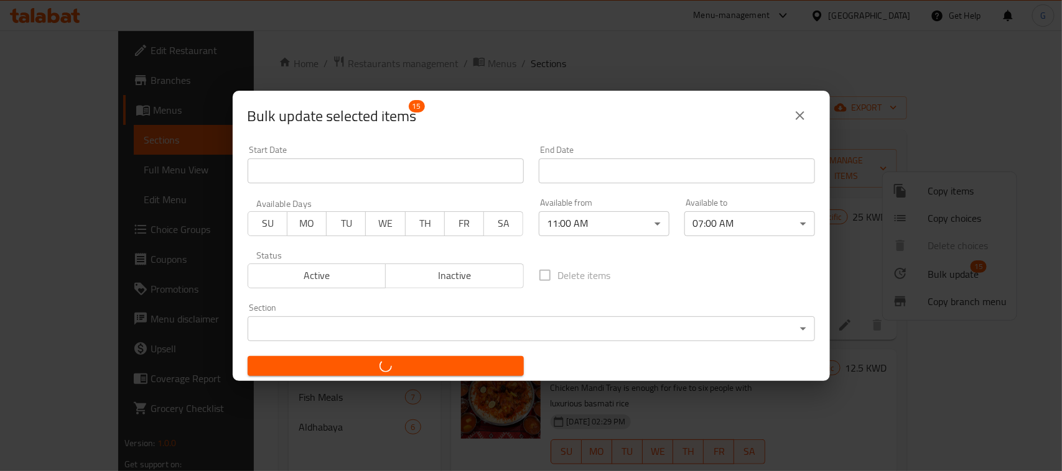
checkbox input "false"
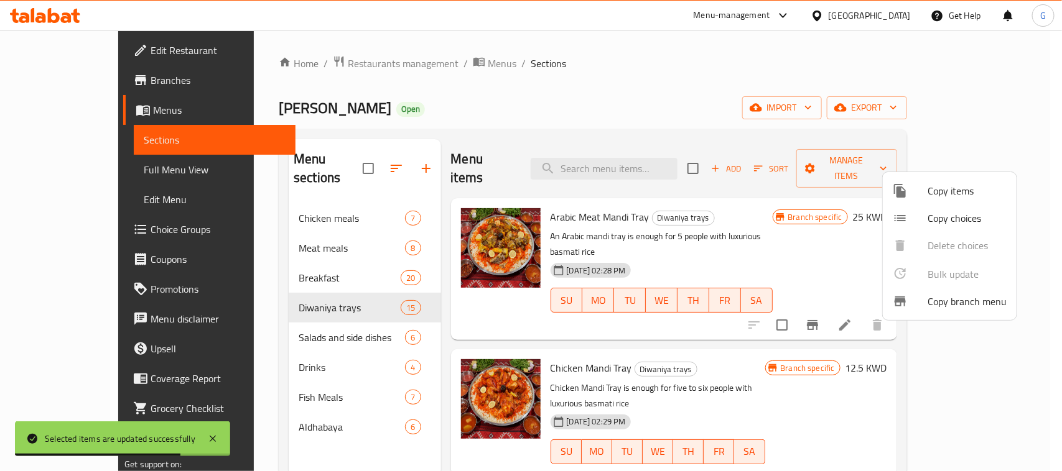
click at [66, 175] on div at bounding box center [531, 235] width 1062 height 471
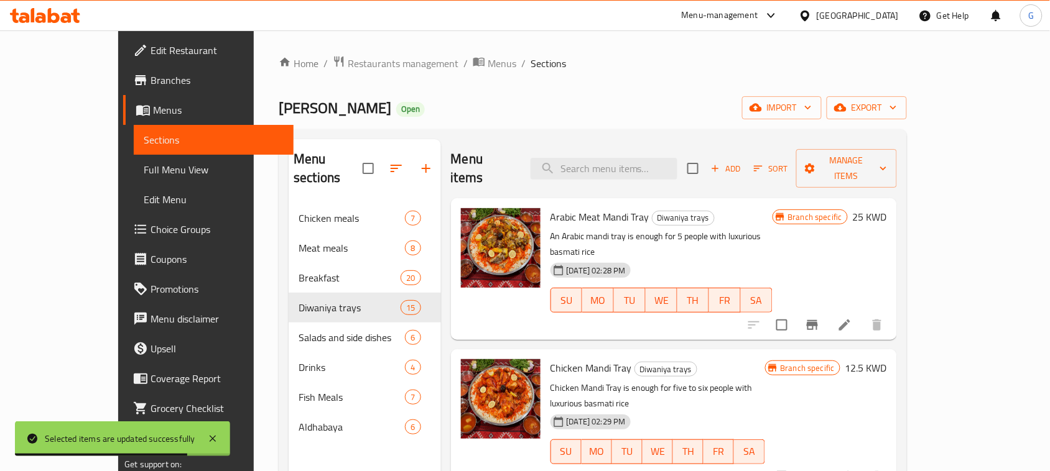
click at [144, 173] on span "Full Menu View" at bounding box center [214, 169] width 140 height 15
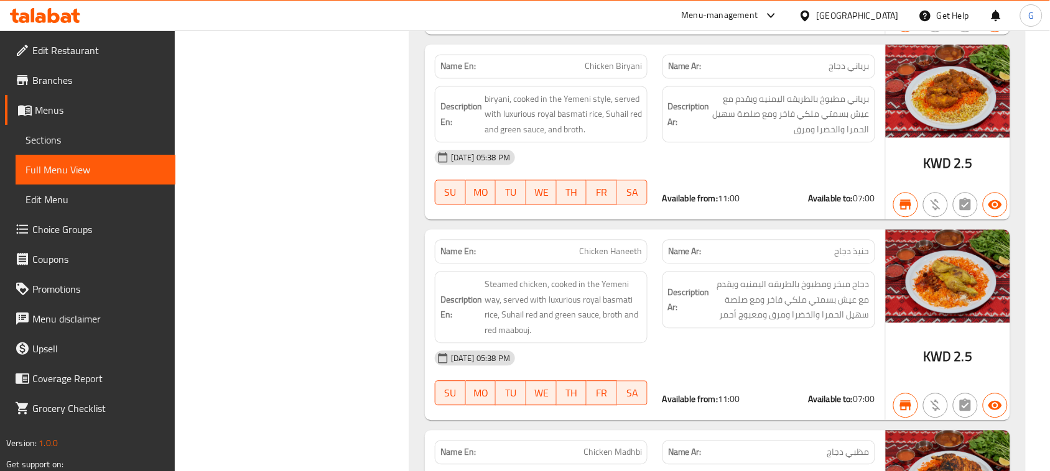
scroll to position [855, 0]
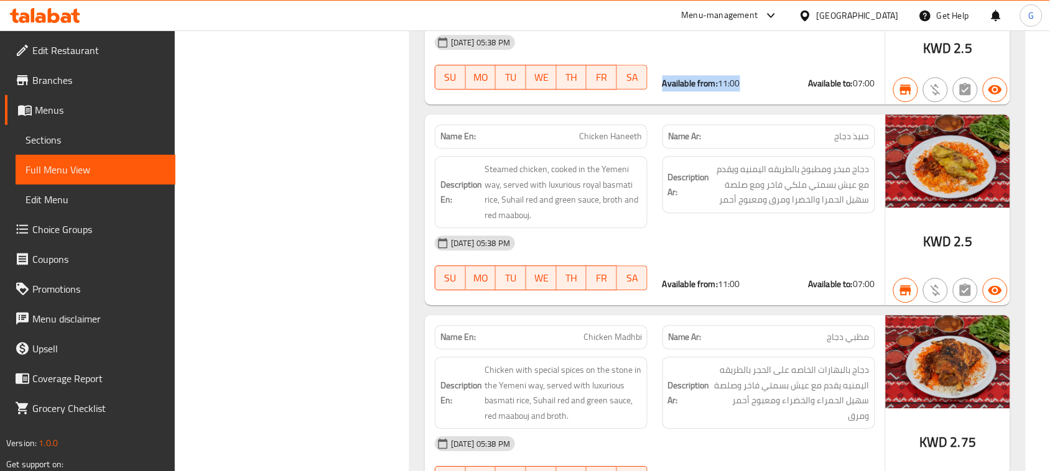
drag, startPoint x: 740, startPoint y: 87, endPoint x: 660, endPoint y: 85, distance: 80.2
click at [660, 85] on div "Available from: 11:00 Available to: 07:00" at bounding box center [769, 83] width 228 height 27
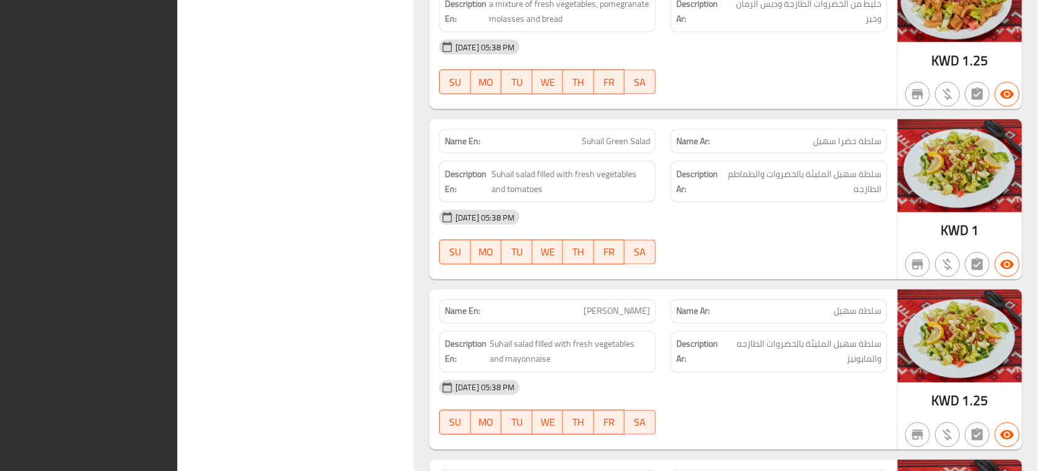
scroll to position [0, 0]
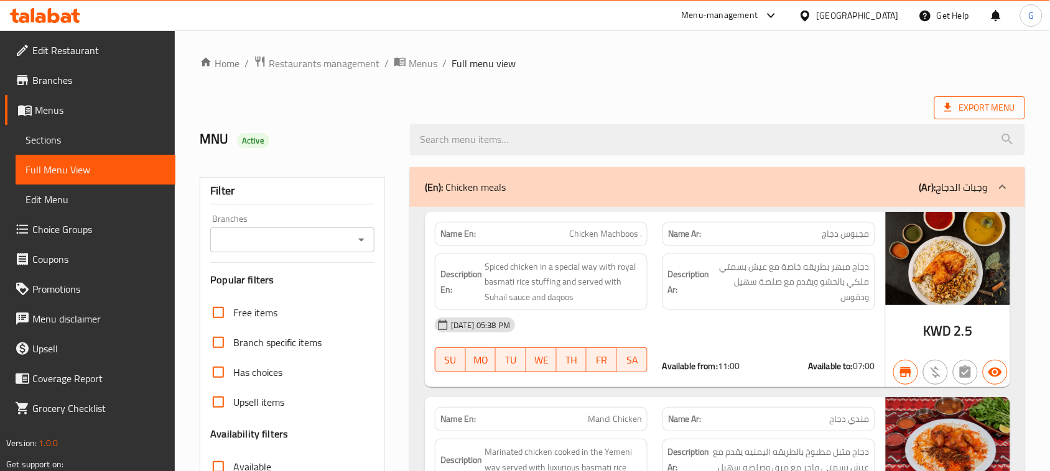
click at [958, 113] on span "Export Menu" at bounding box center [979, 108] width 71 height 16
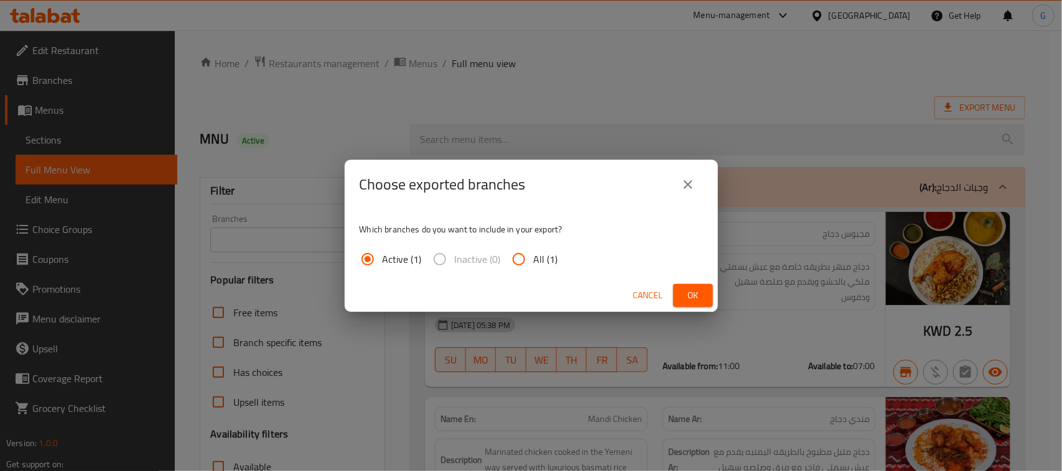
click at [680, 292] on button "Ok" at bounding box center [693, 295] width 40 height 23
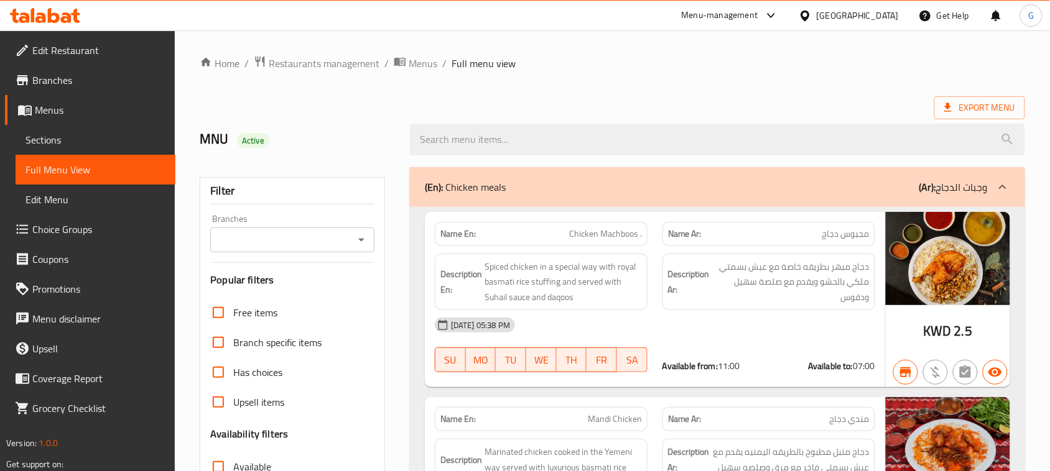
click at [956, 104] on span "Export Menu" at bounding box center [979, 108] width 71 height 16
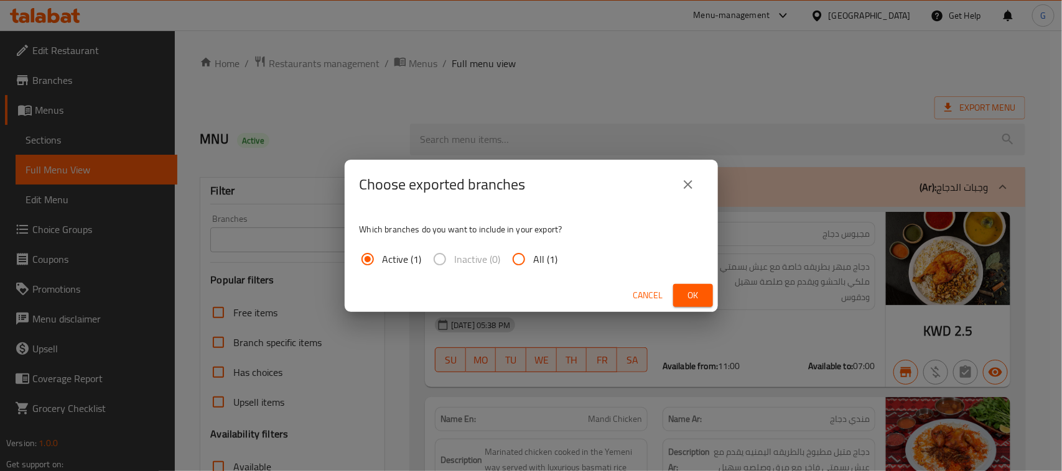
click at [694, 296] on span "Ok" at bounding box center [693, 296] width 20 height 16
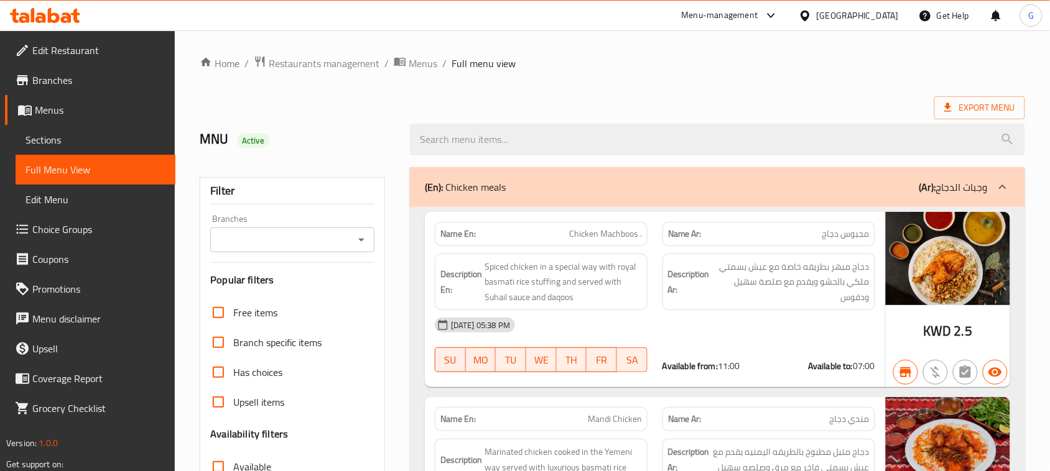
click at [67, 81] on span "Branches" at bounding box center [98, 80] width 133 height 15
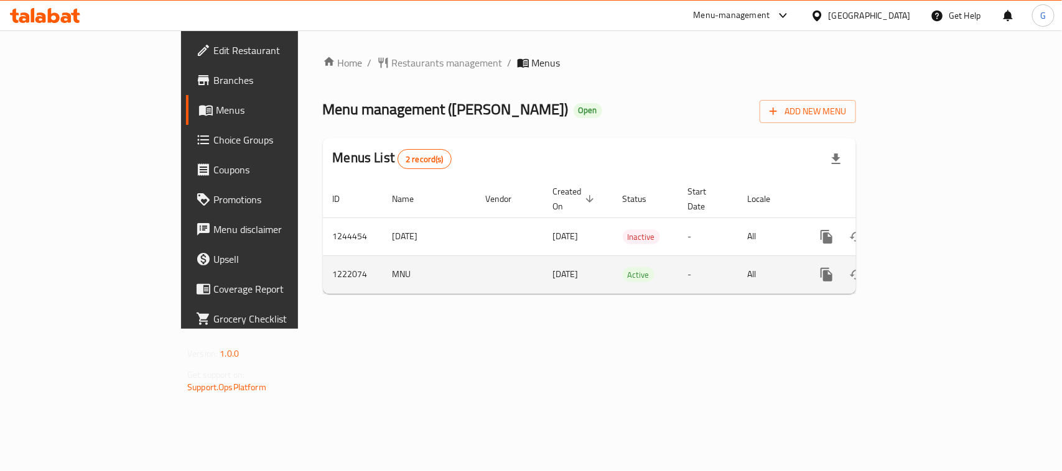
click at [923, 267] on icon "enhanced table" at bounding box center [916, 274] width 15 height 15
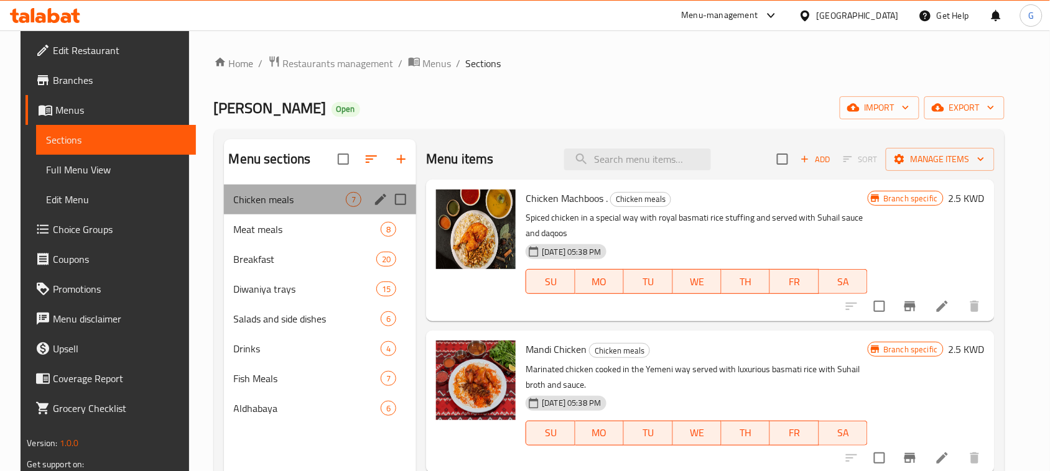
click at [235, 209] on div "Chicken meals 7" at bounding box center [320, 200] width 193 height 30
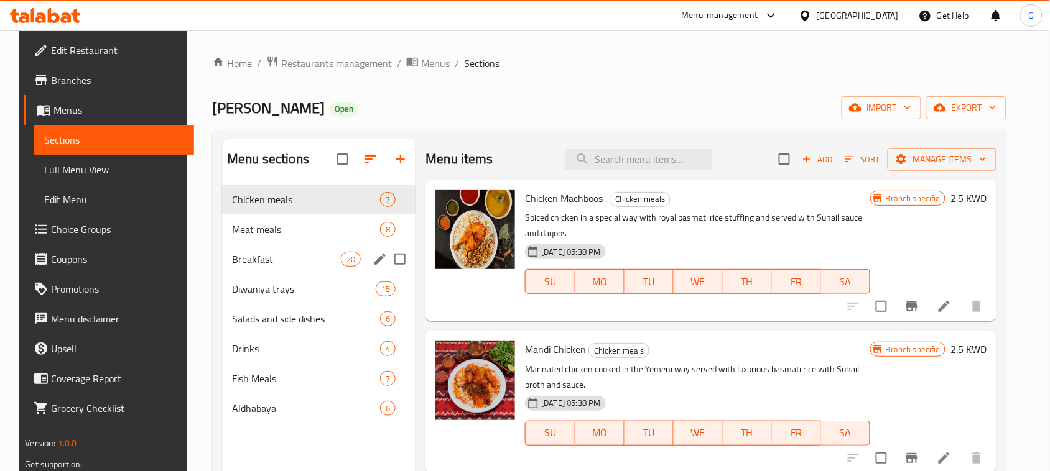
click at [243, 246] on div "Breakfast 20" at bounding box center [318, 259] width 193 height 30
click at [249, 290] on span "Diwaniya trays" at bounding box center [304, 289] width 144 height 15
click at [257, 289] on span "Diwaniya trays" at bounding box center [304, 289] width 144 height 15
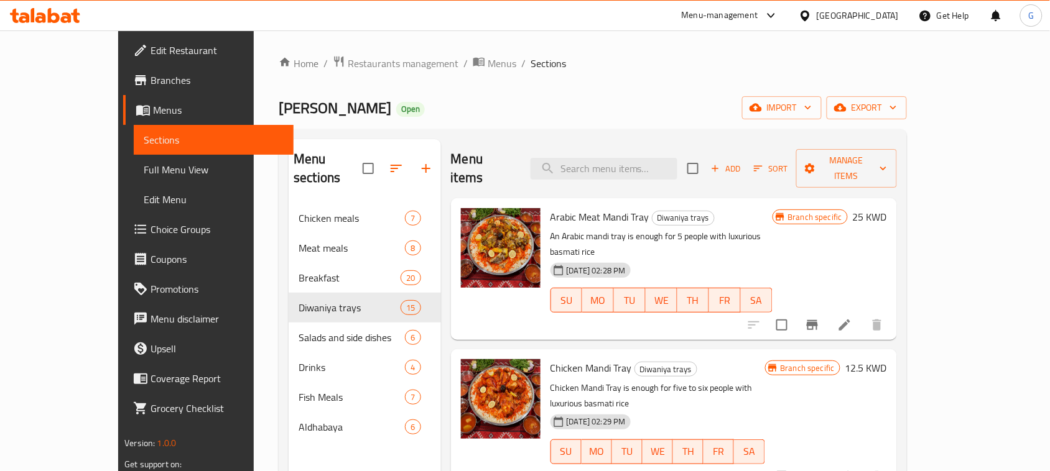
scroll to position [78, 0]
